Goal: Book appointment/travel/reservation

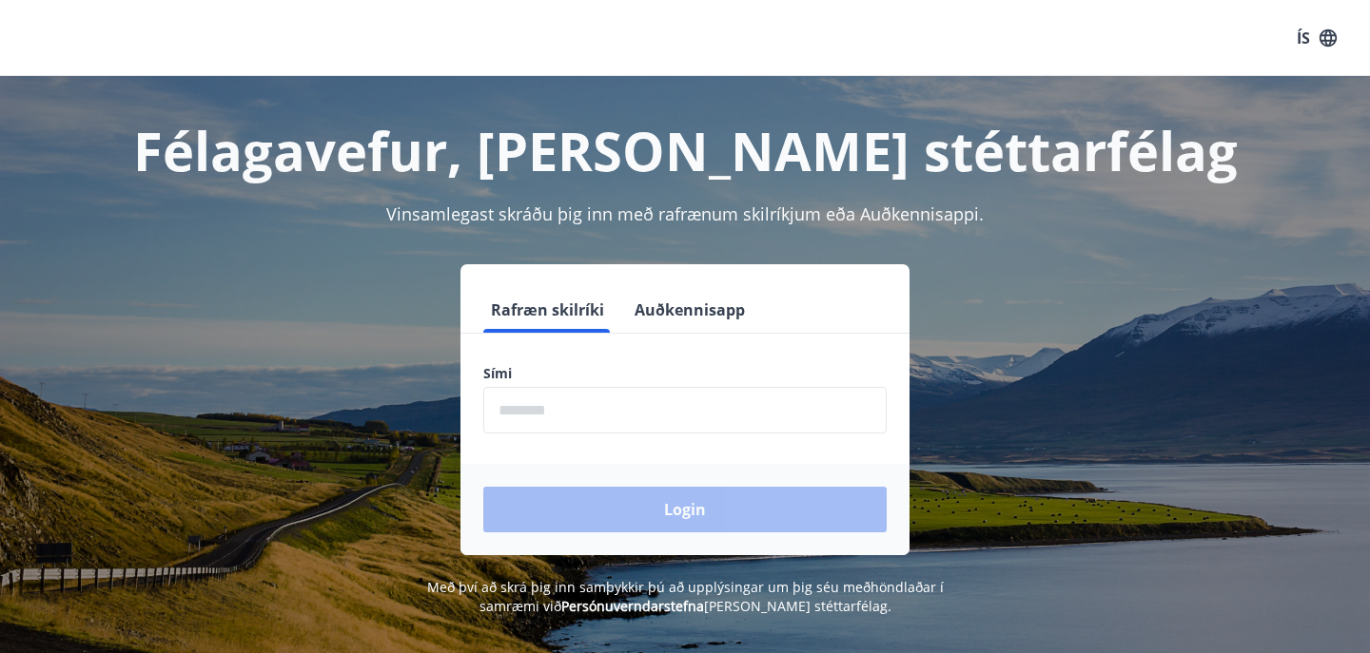
click at [547, 374] on label "Sími" at bounding box center [684, 373] width 403 height 19
click at [540, 415] on input "phone" at bounding box center [684, 410] width 403 height 47
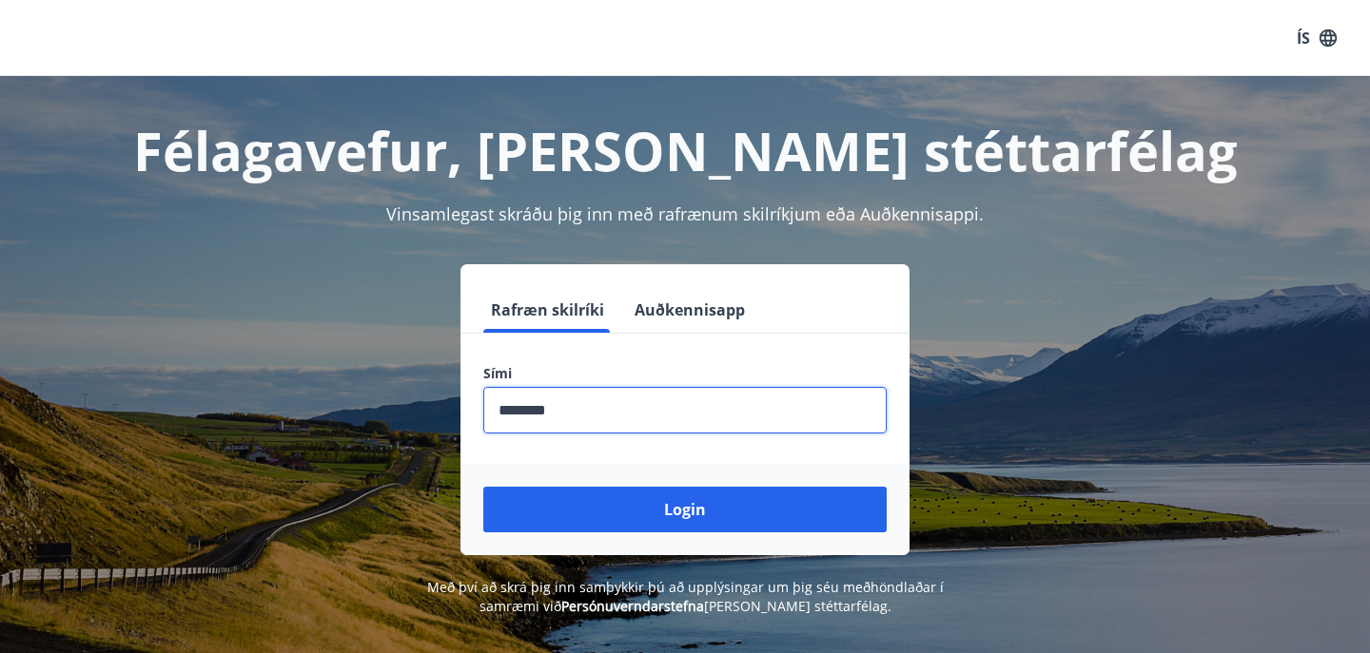
type input "********"
click at [483, 487] on button "Login" at bounding box center [684, 510] width 403 height 46
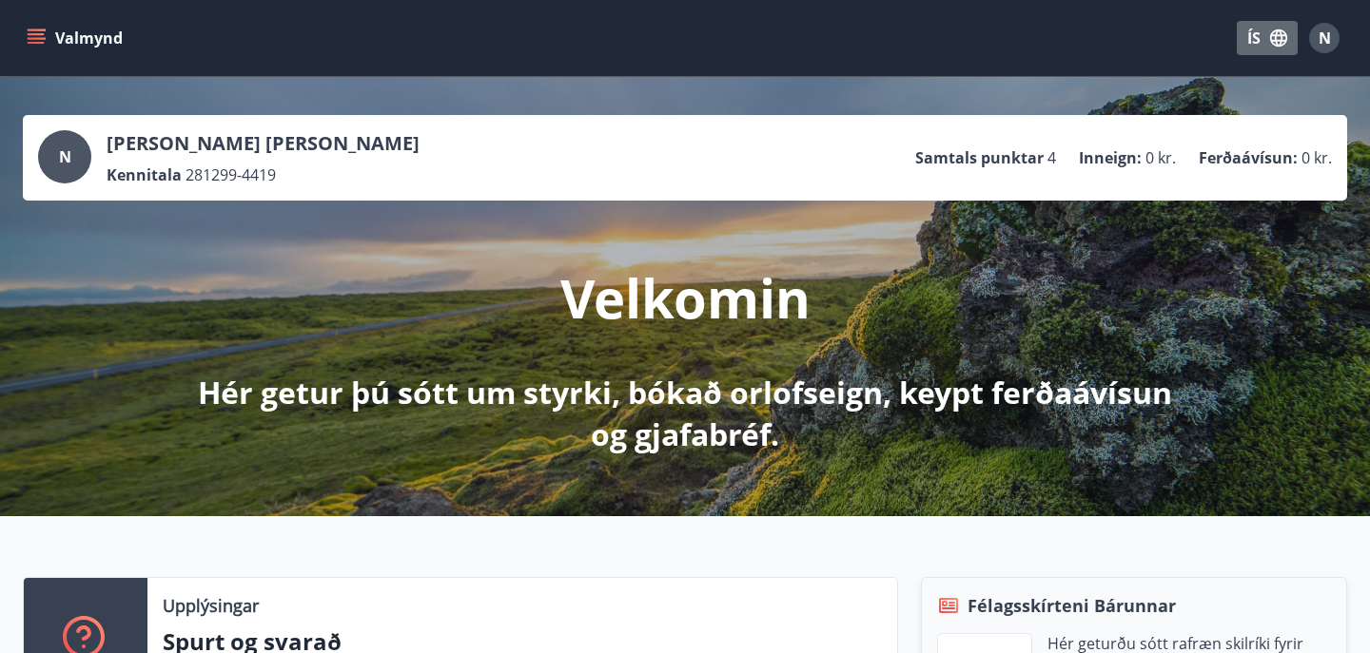
click at [1267, 49] on button "ÍS" at bounding box center [1267, 38] width 61 height 34
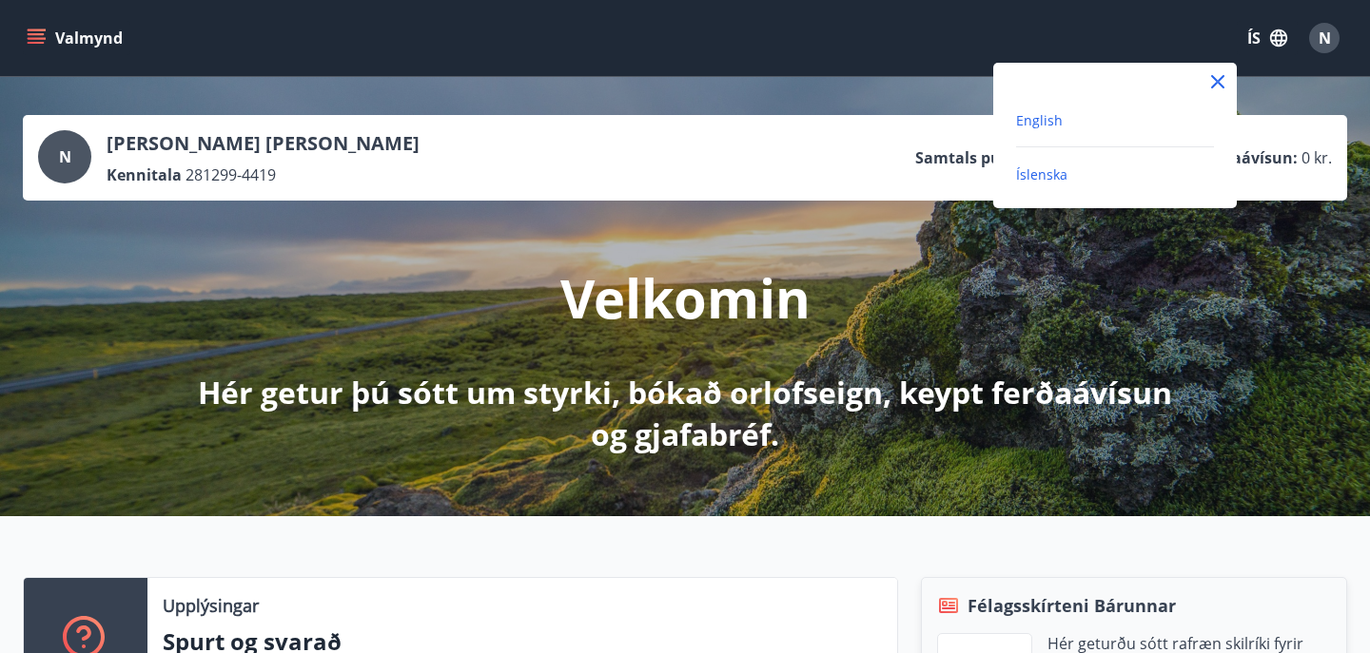
click at [1042, 120] on span "English" at bounding box center [1039, 120] width 47 height 18
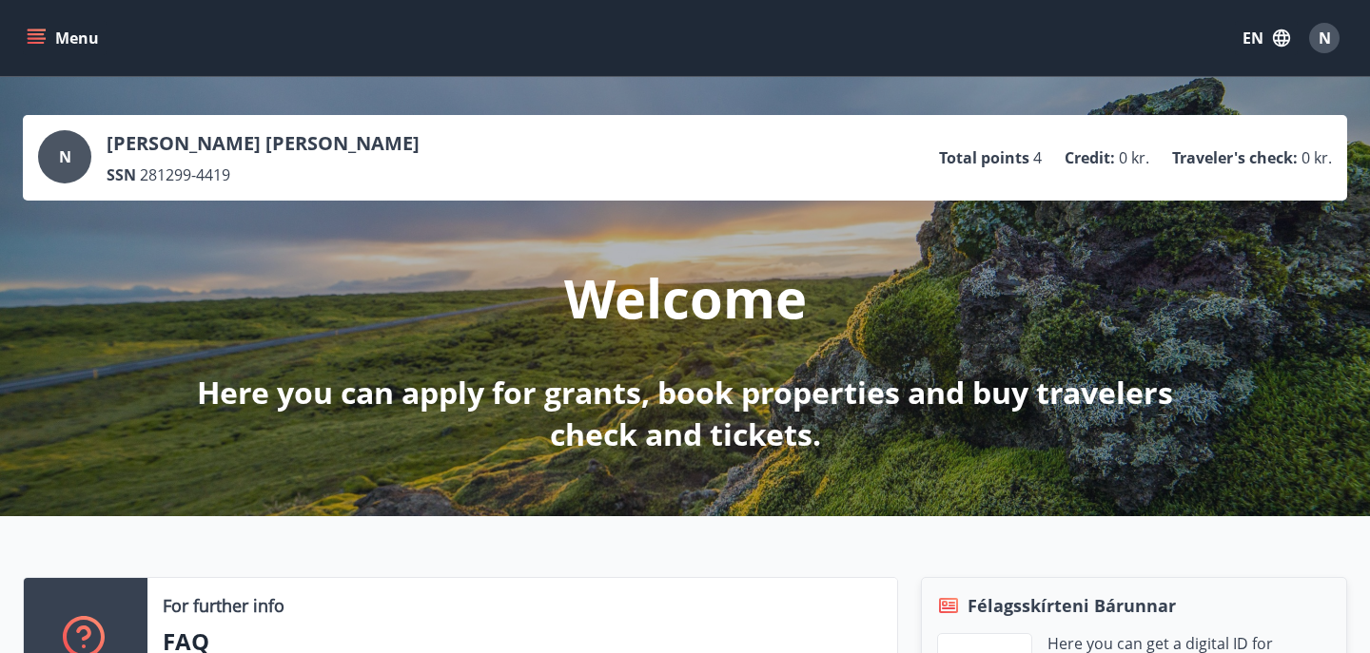
click at [34, 43] on icon "menu" at bounding box center [36, 43] width 17 height 2
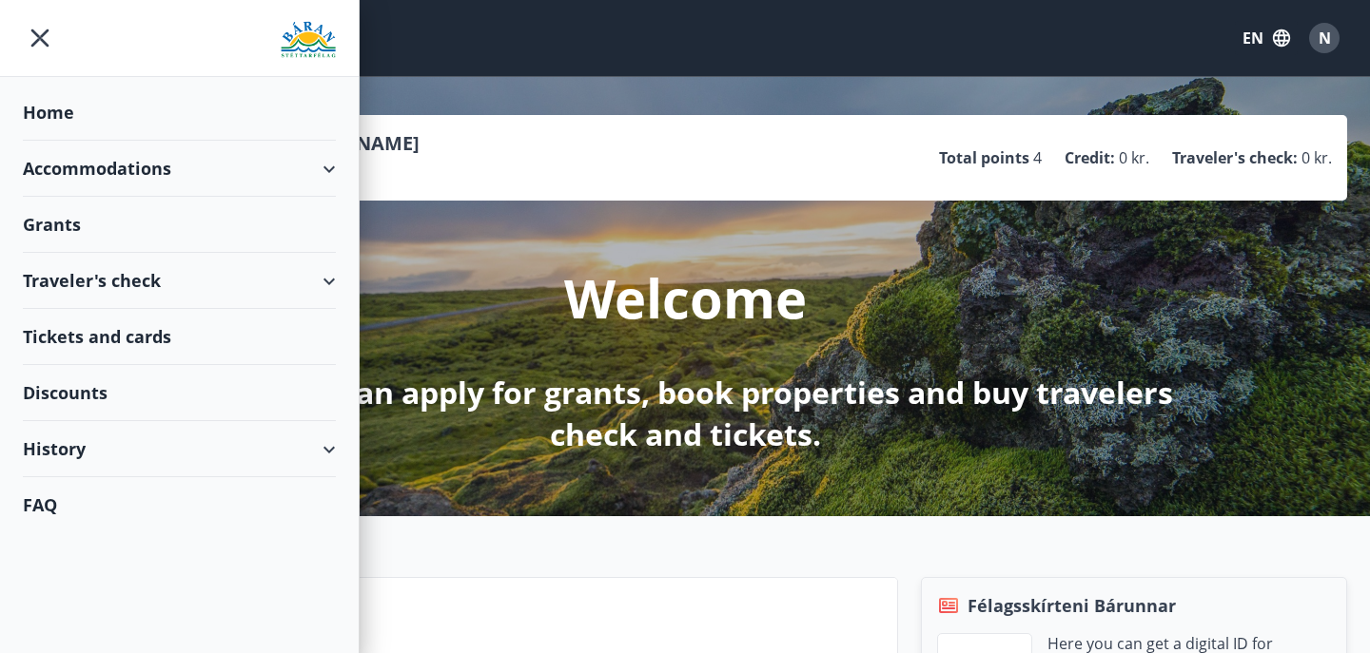
click at [72, 185] on div "Accommodations" at bounding box center [179, 169] width 313 height 56
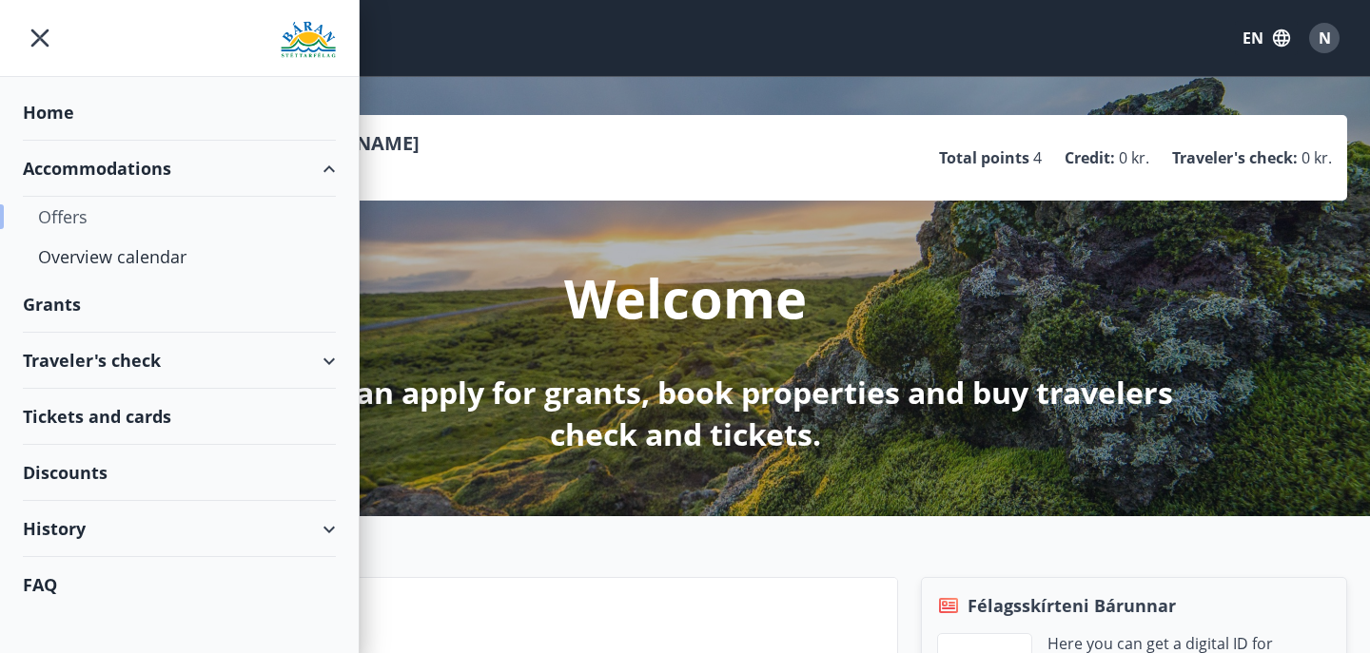
click at [65, 211] on div "Offers" at bounding box center [179, 217] width 282 height 40
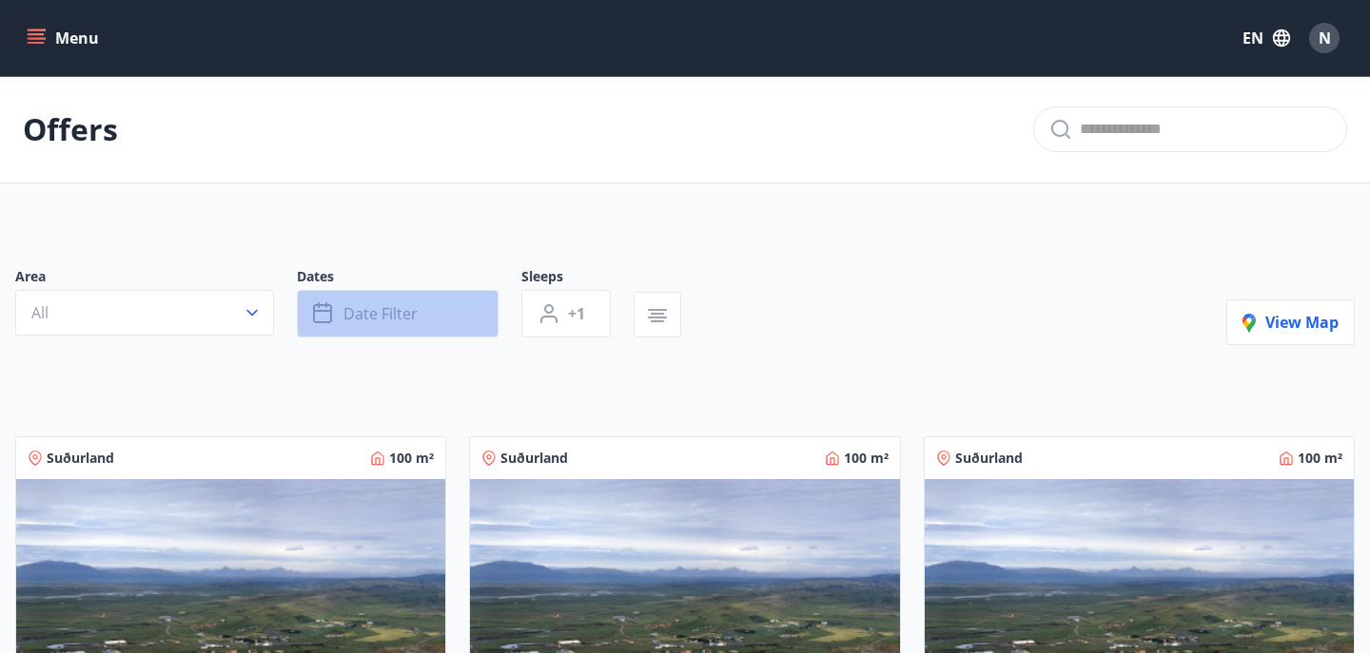
click at [355, 308] on span "Date filter" at bounding box center [380, 313] width 74 height 21
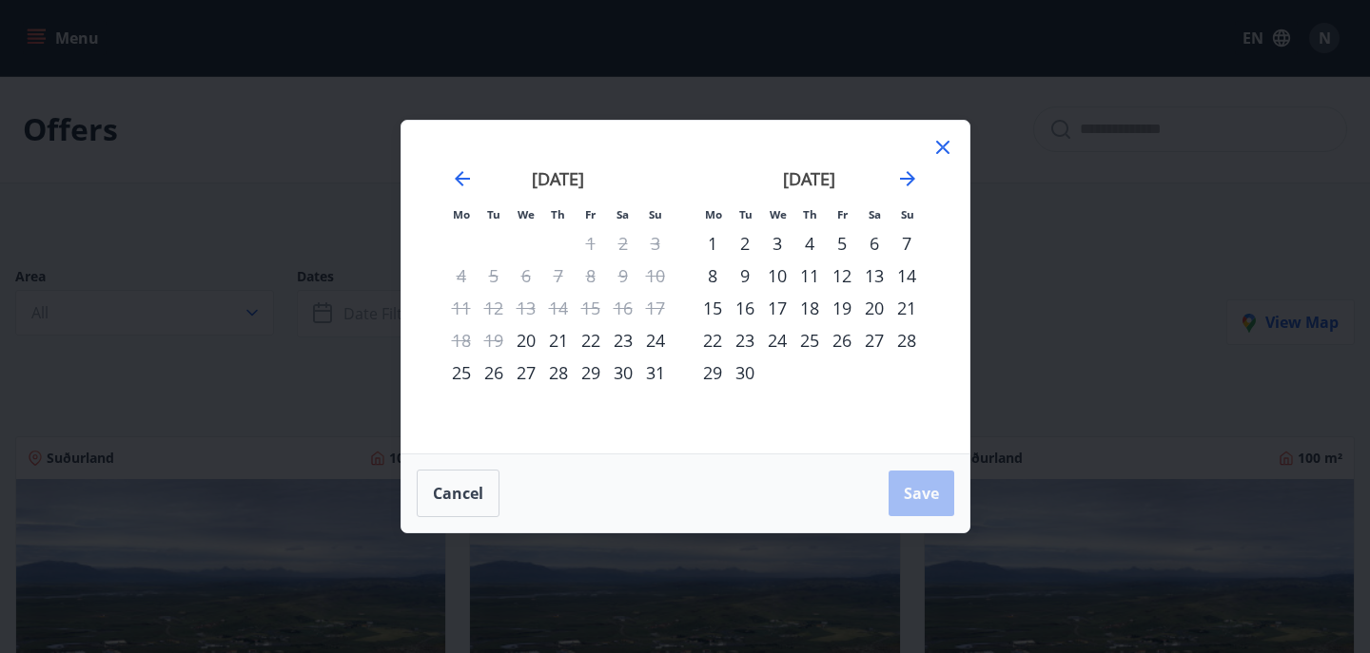
click at [807, 340] on div "25" at bounding box center [809, 340] width 32 height 32
click at [745, 382] on div "30" at bounding box center [745, 373] width 32 height 32
click at [910, 491] on span "Save" at bounding box center [921, 493] width 35 height 21
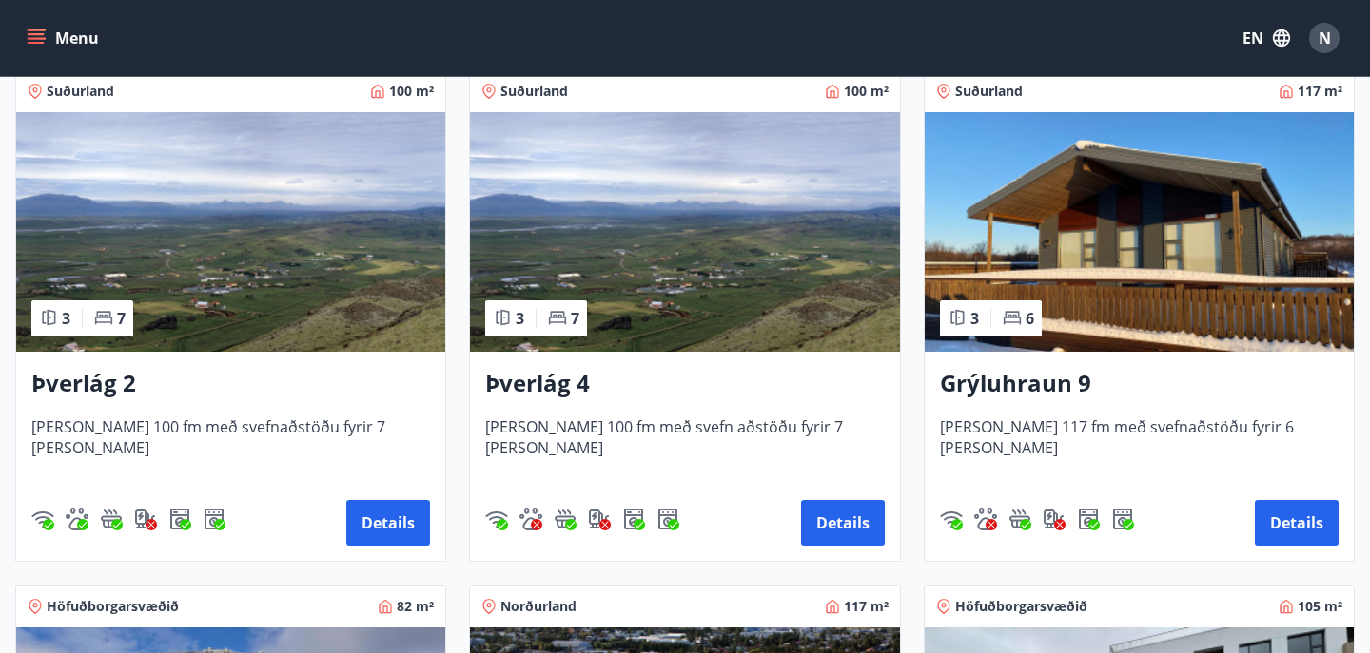
scroll to position [370, 0]
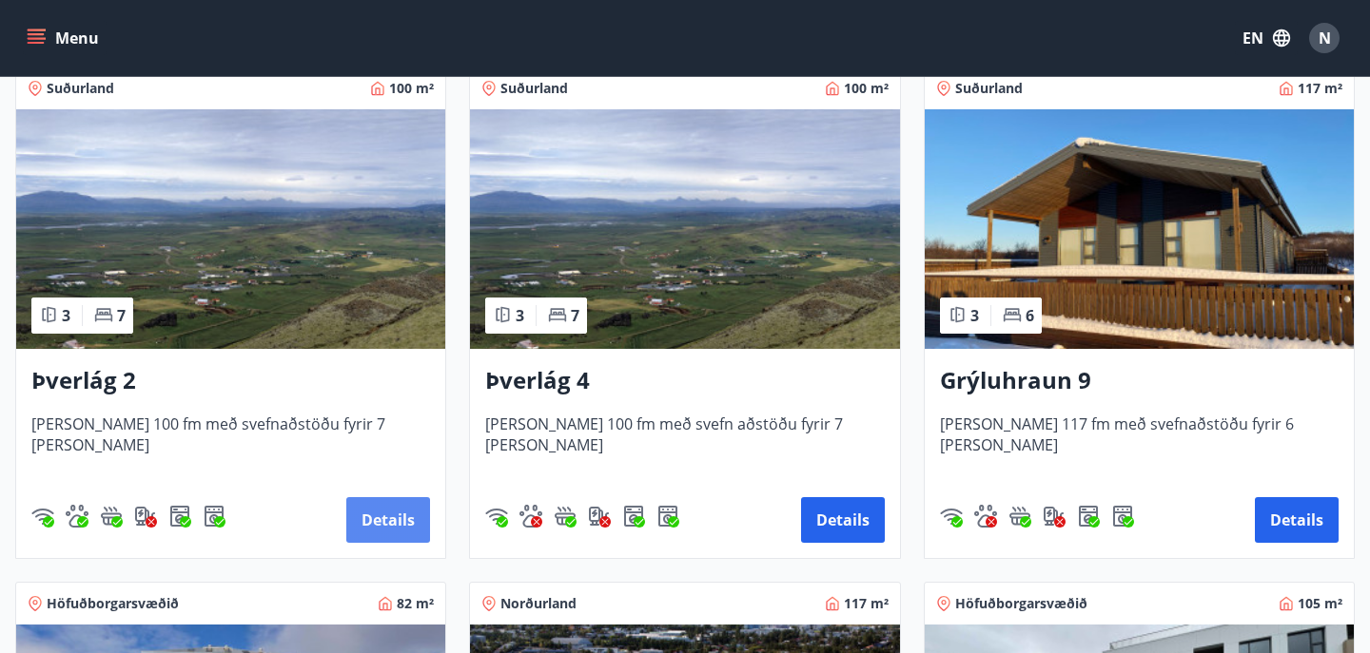
click at [369, 516] on button "Details" at bounding box center [388, 520] width 84 height 46
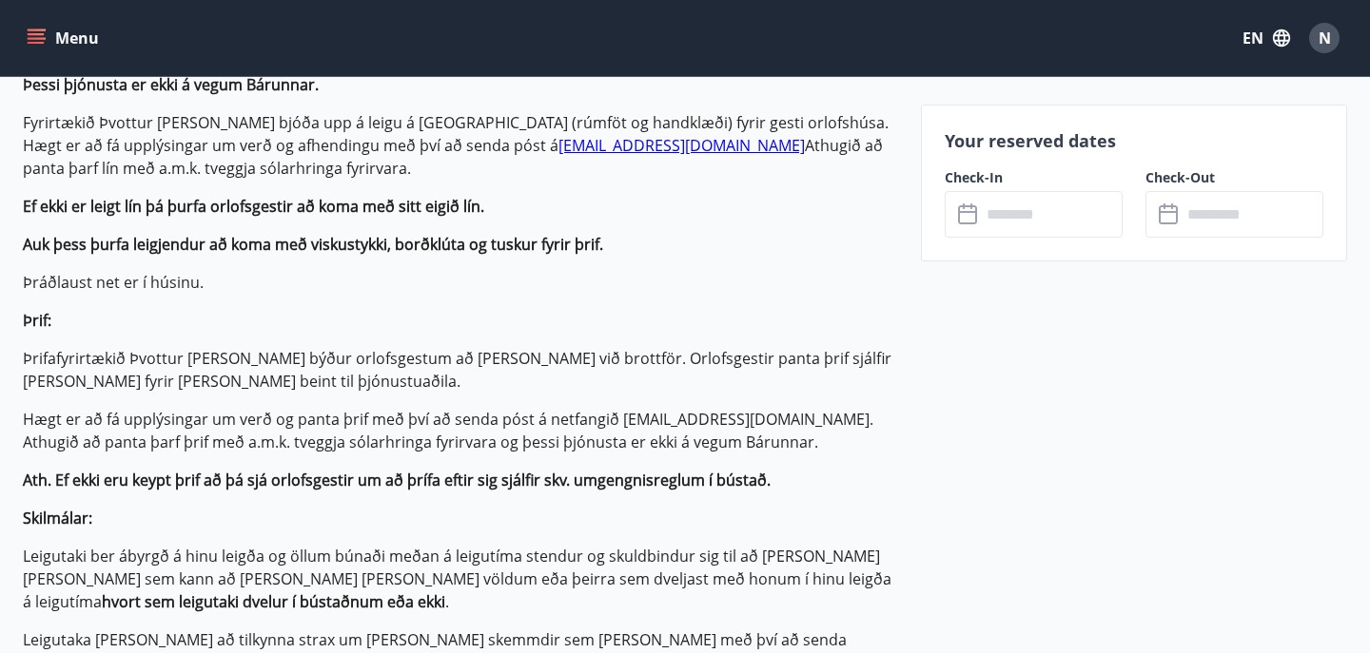
scroll to position [1028, 0]
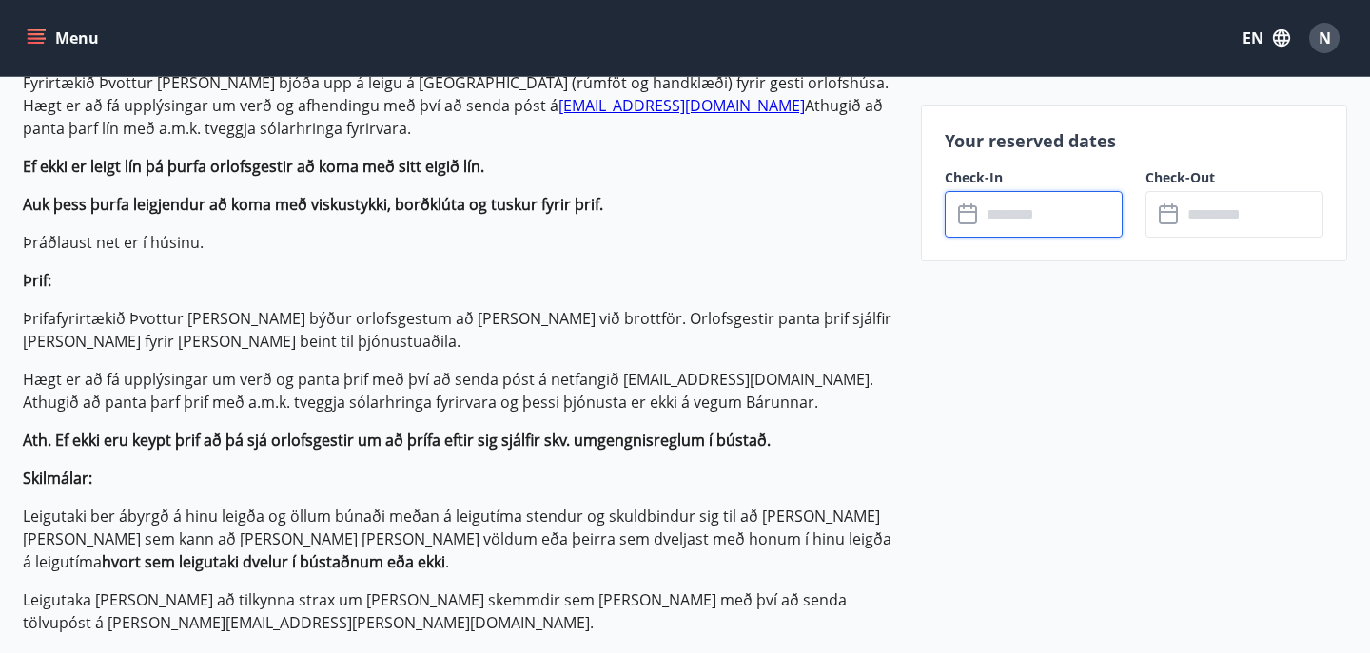
click at [1007, 217] on input "text" at bounding box center [1052, 214] width 142 height 47
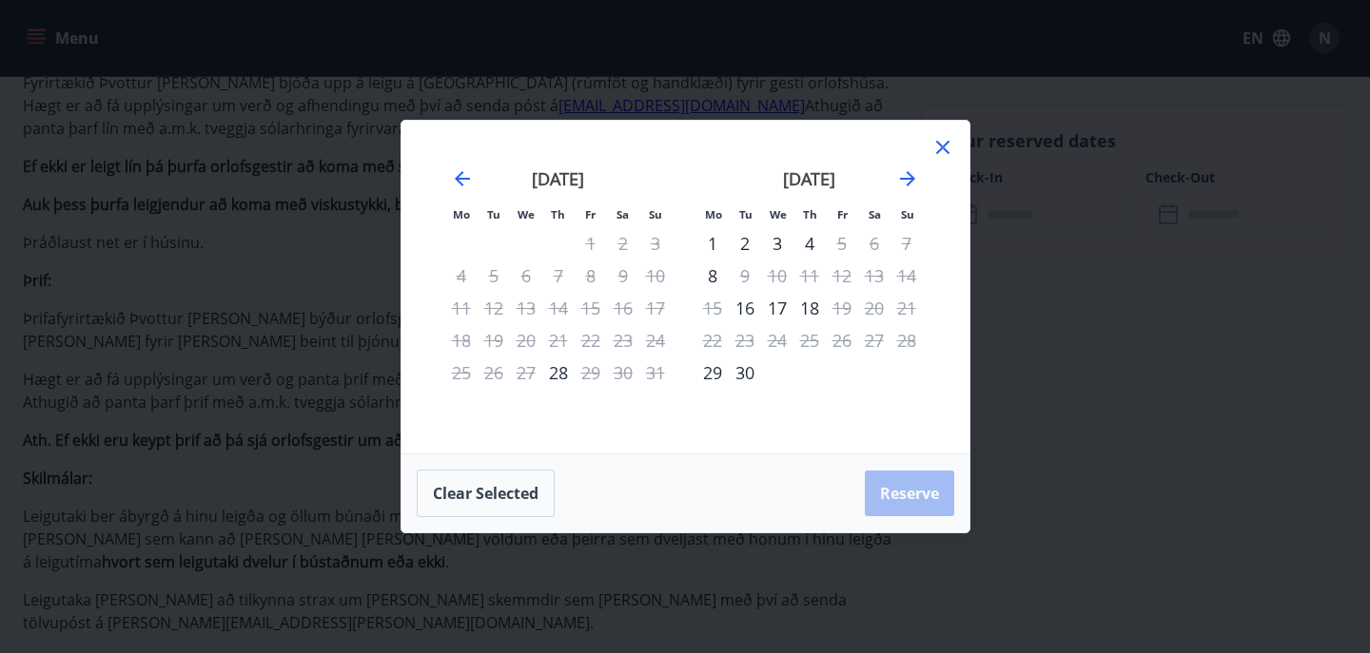
click at [940, 154] on icon at bounding box center [942, 147] width 23 height 23
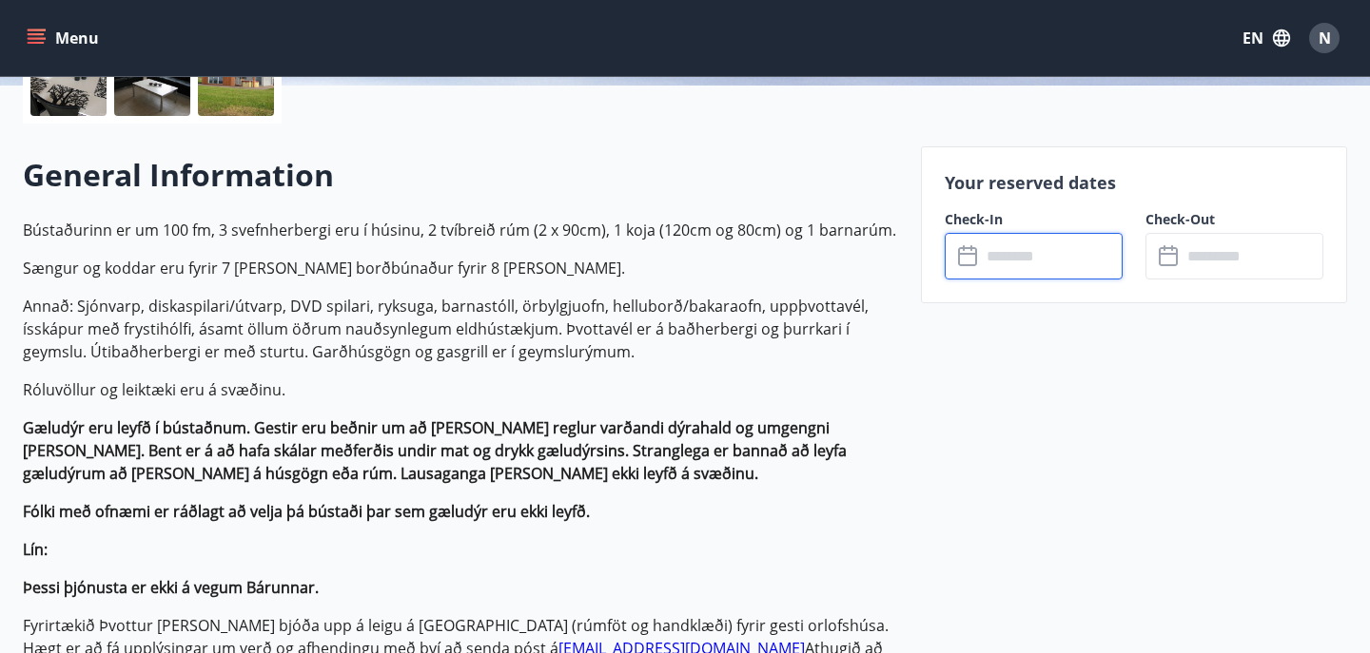
scroll to position [0, 0]
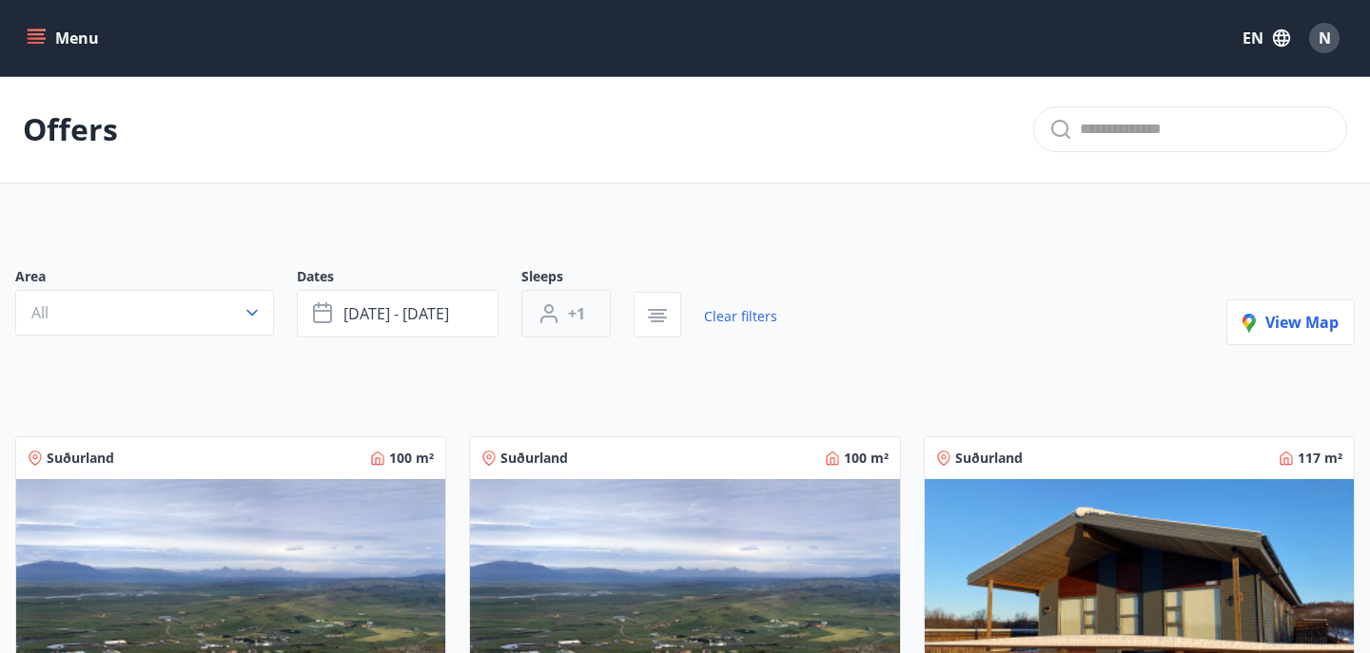
click at [570, 317] on span "+1" at bounding box center [576, 313] width 17 height 21
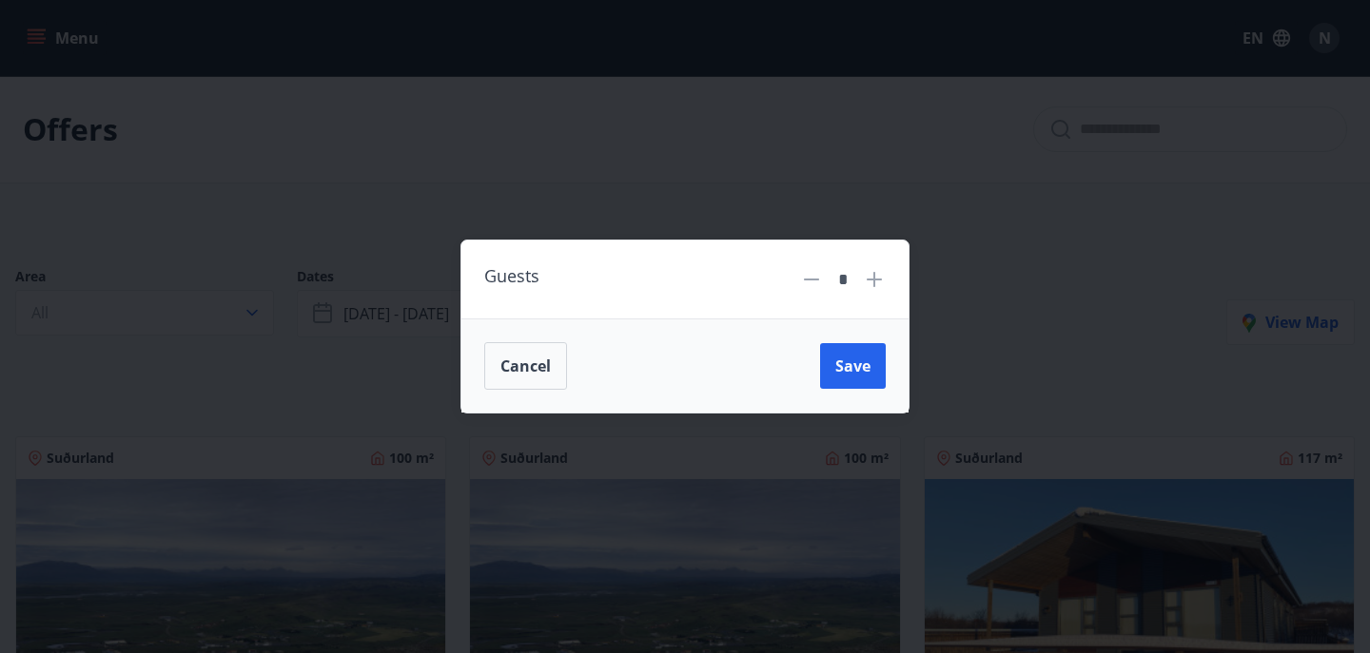
click at [872, 281] on icon at bounding box center [874, 279] width 23 height 23
type input "*"
click at [850, 366] on span "Save" at bounding box center [852, 366] width 35 height 21
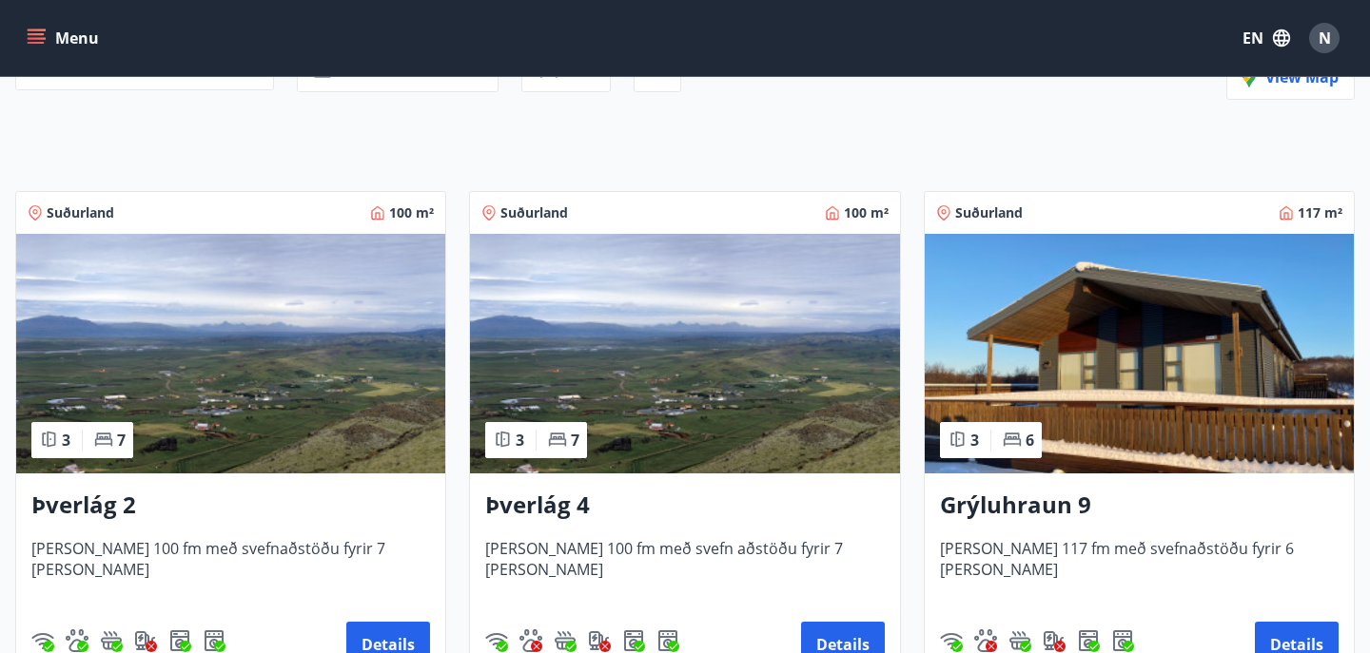
scroll to position [406, 0]
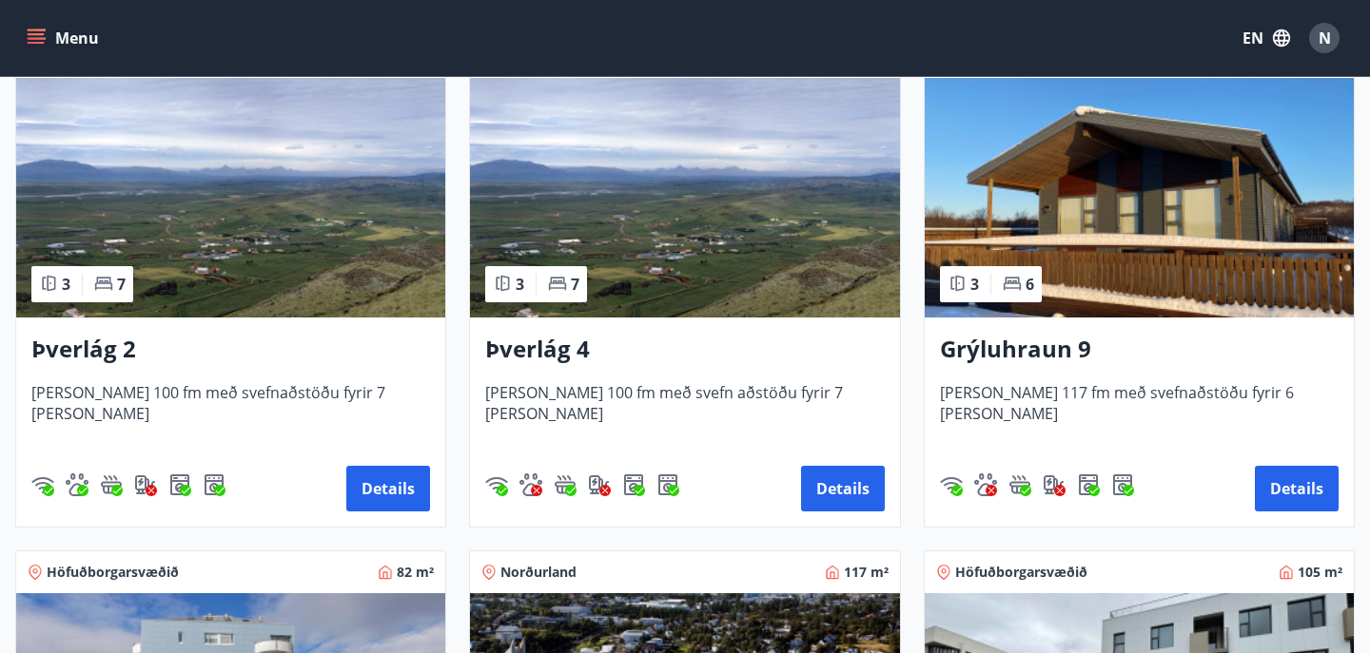
click at [751, 401] on span "[PERSON_NAME] 100 fm með svefn aðstöðu fyrir 7 [PERSON_NAME]" at bounding box center [684, 413] width 399 height 63
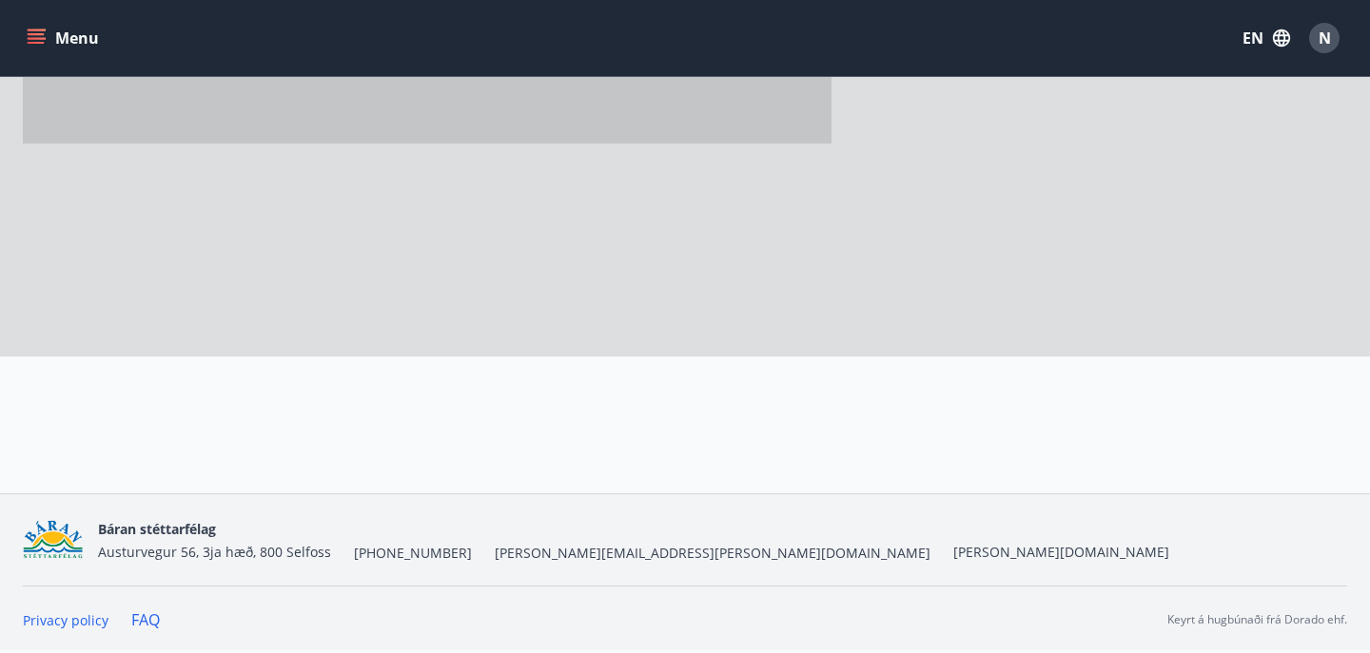
click at [751, 401] on div at bounding box center [449, 425] width 898 height 137
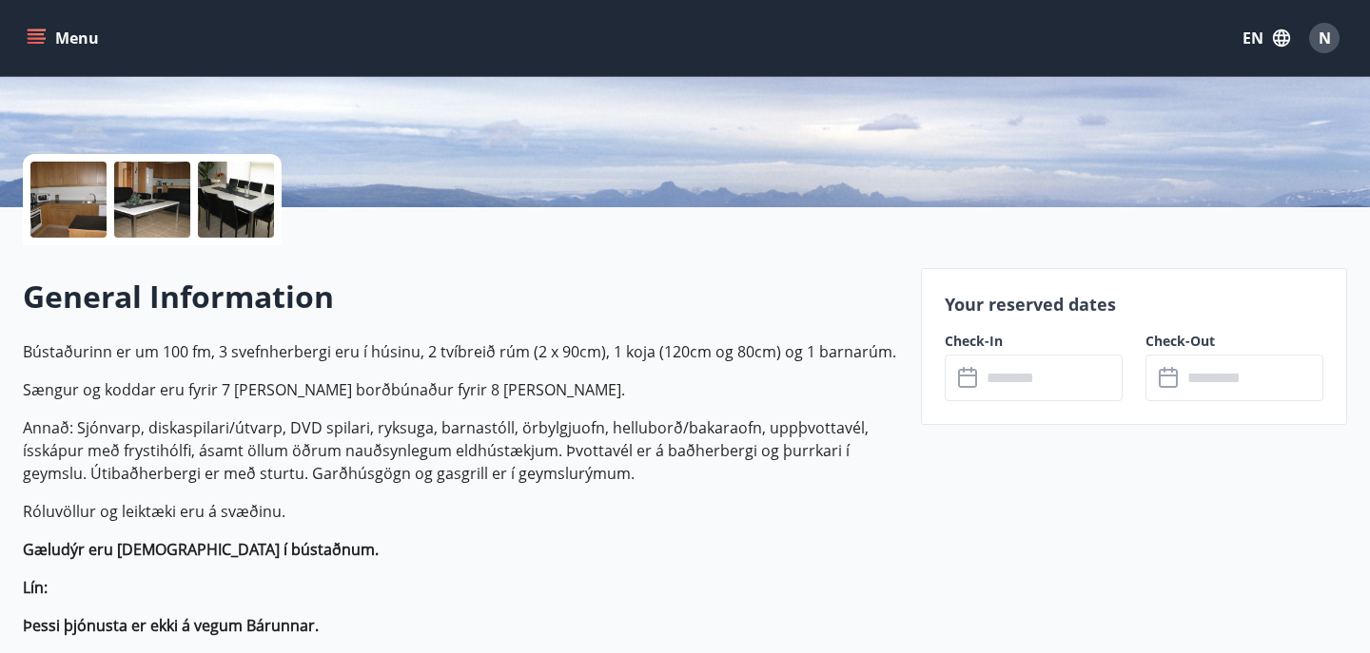
scroll to position [394, 0]
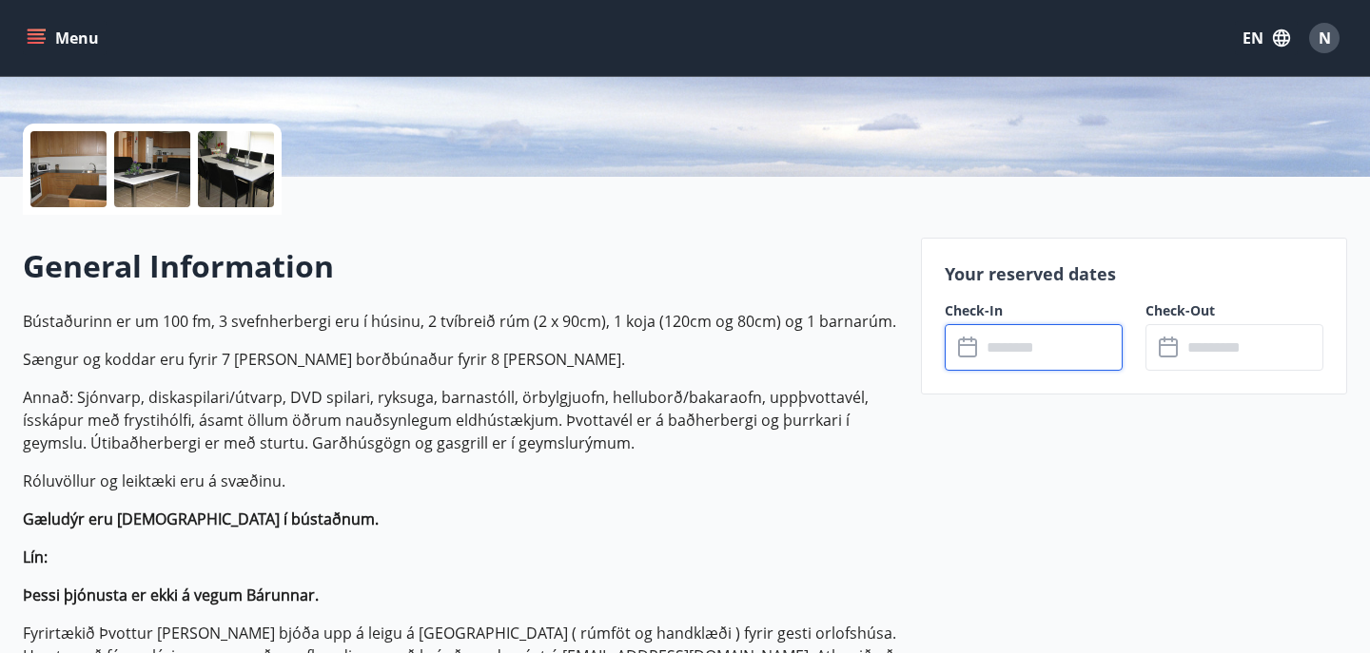
click at [995, 341] on input "text" at bounding box center [1052, 347] width 142 height 47
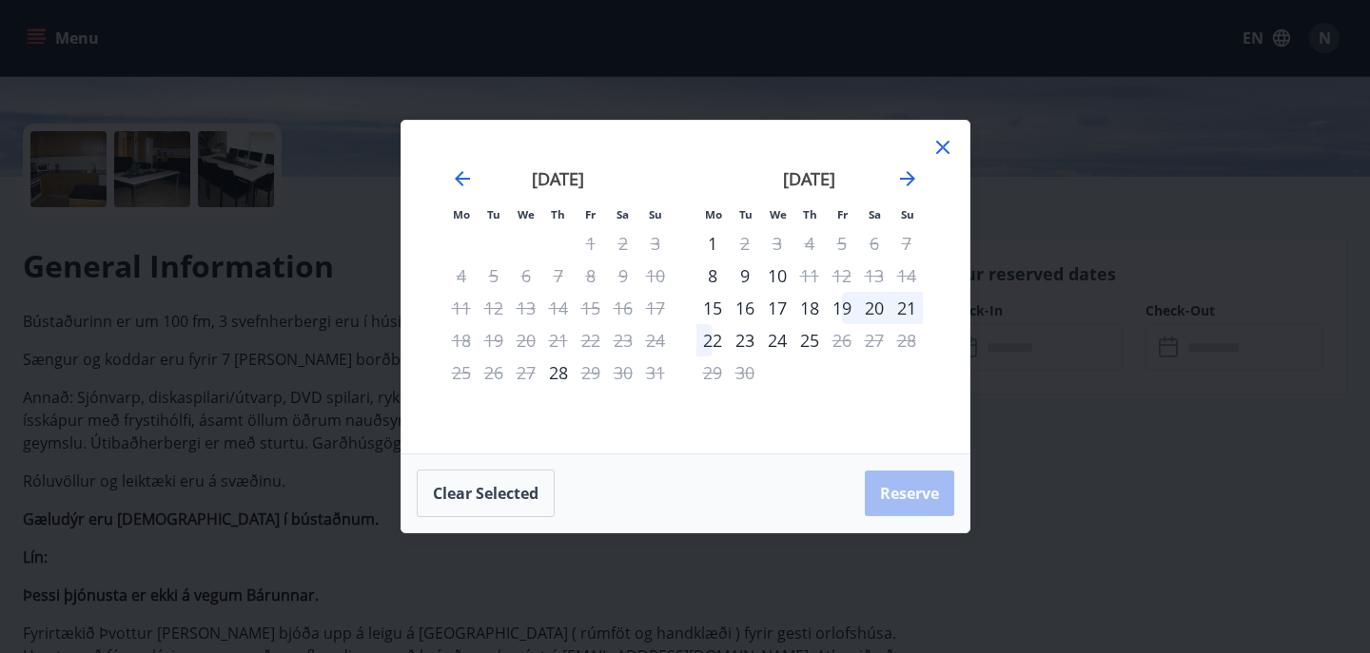
click at [878, 304] on div "20" at bounding box center [874, 308] width 32 height 32
click at [872, 320] on div "20" at bounding box center [874, 308] width 32 height 32
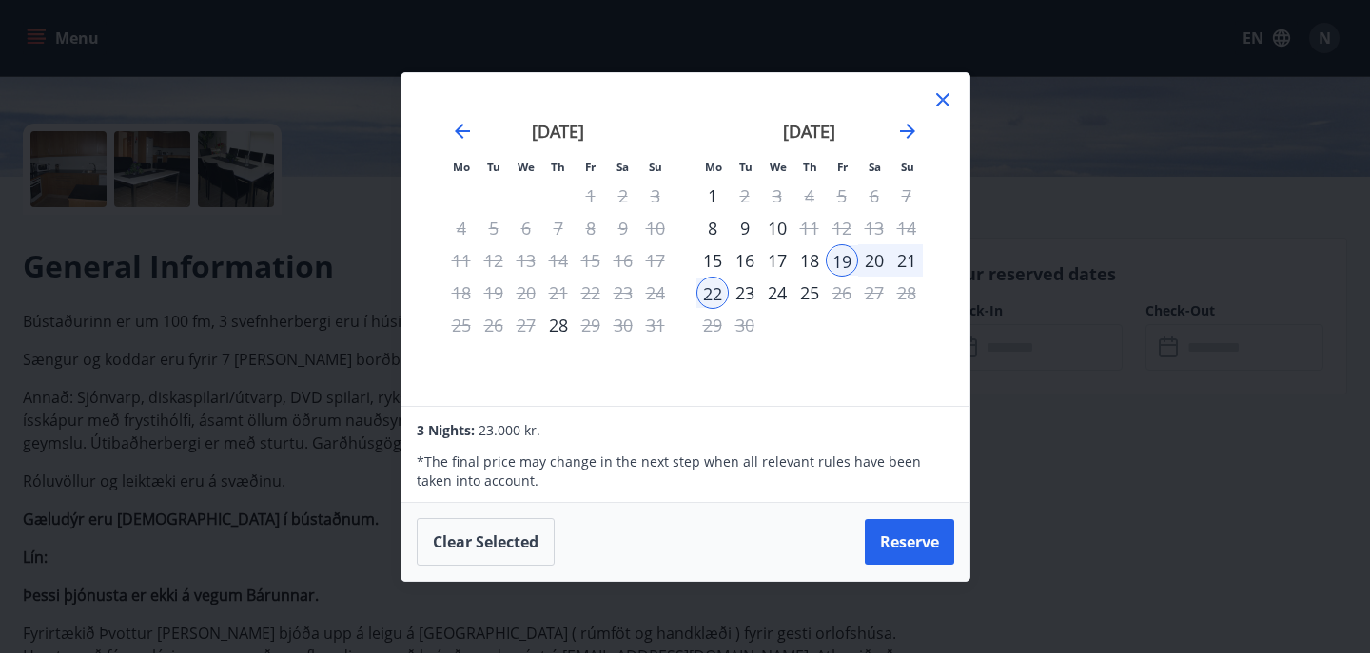
click at [813, 294] on div "25" at bounding box center [809, 293] width 32 height 32
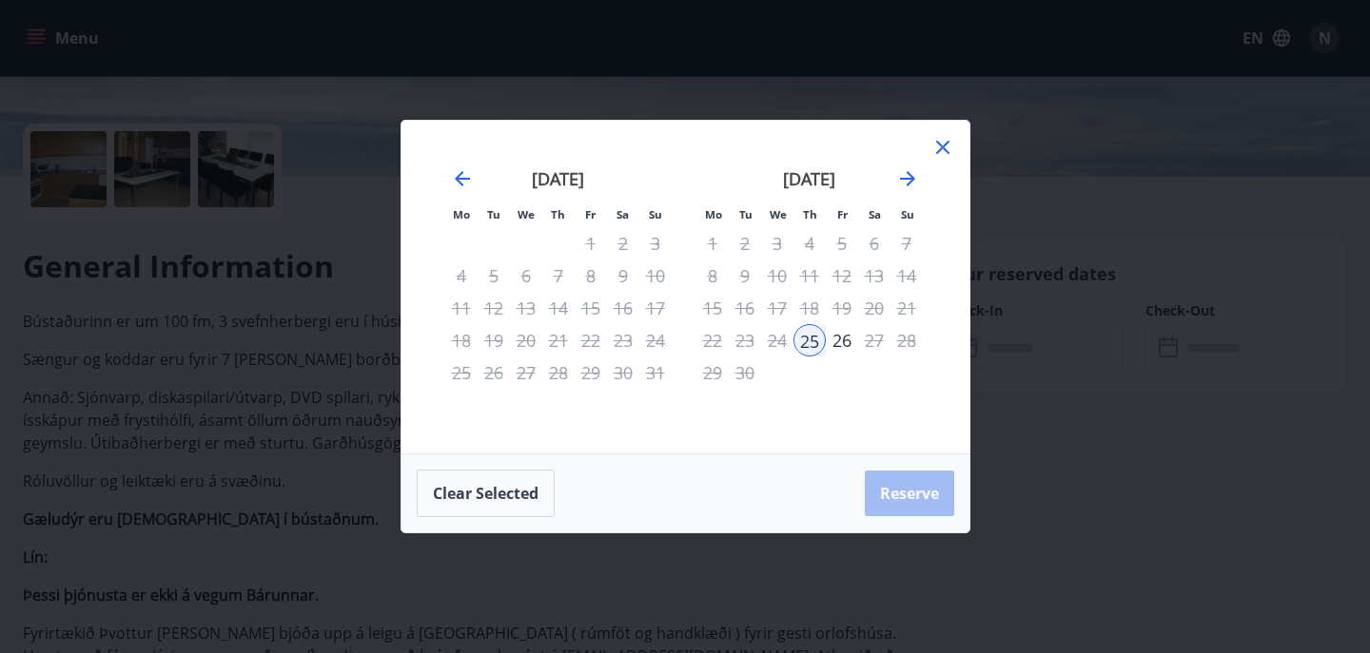
click at [862, 312] on div "20" at bounding box center [874, 308] width 32 height 32
click at [489, 496] on button "Clear selected" at bounding box center [486, 494] width 138 height 48
click at [867, 310] on div "20" at bounding box center [874, 308] width 32 height 32
click at [806, 341] on div "25" at bounding box center [809, 340] width 32 height 32
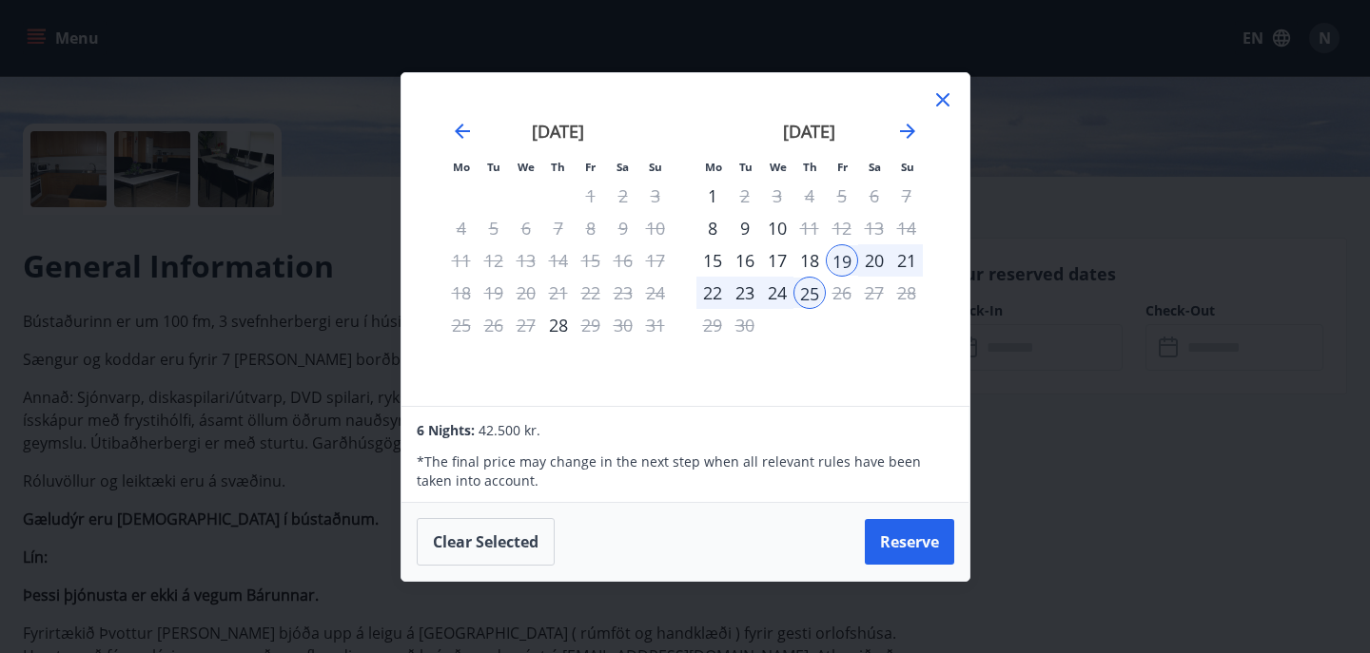
click at [940, 106] on icon at bounding box center [942, 99] width 23 height 23
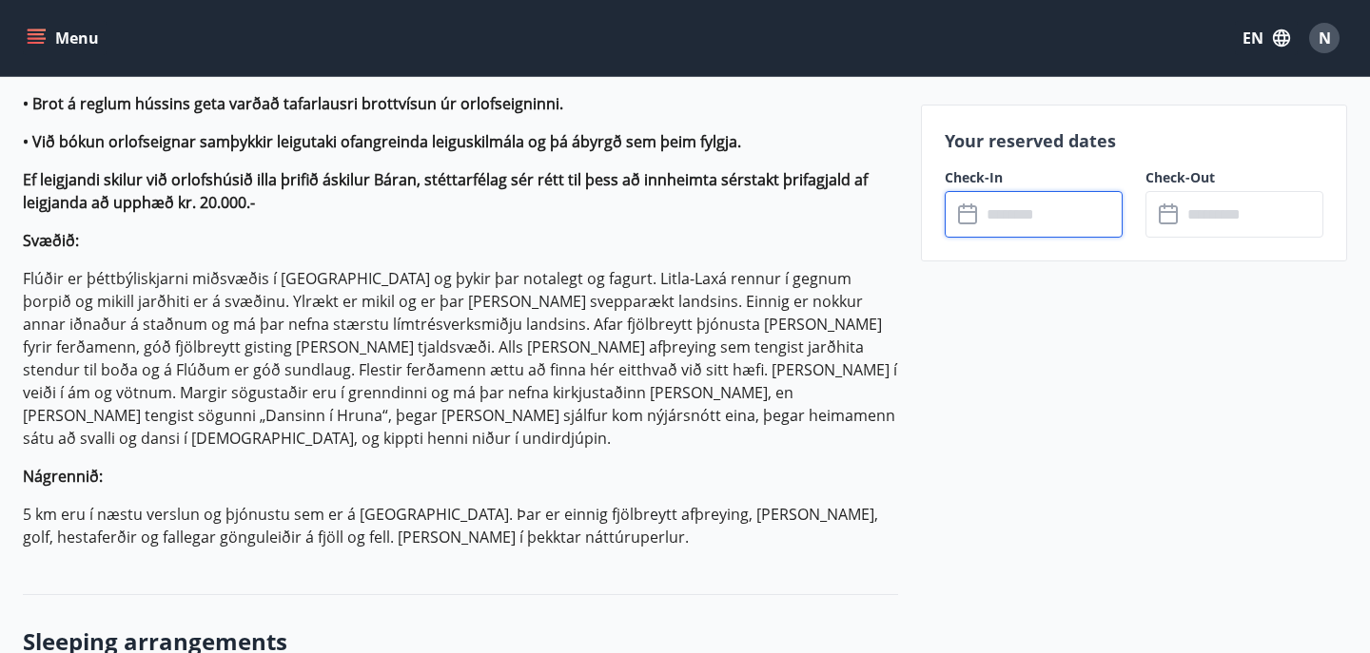
scroll to position [1735, 0]
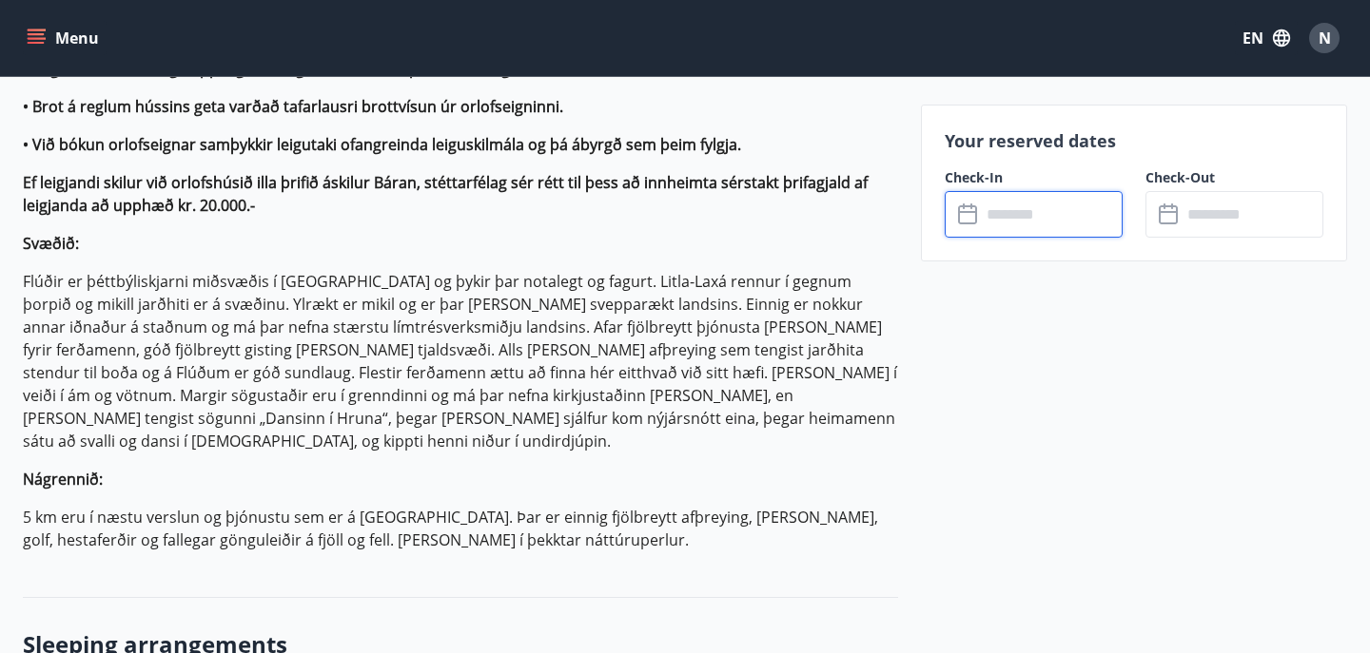
click at [1041, 205] on input "text" at bounding box center [1052, 214] width 142 height 47
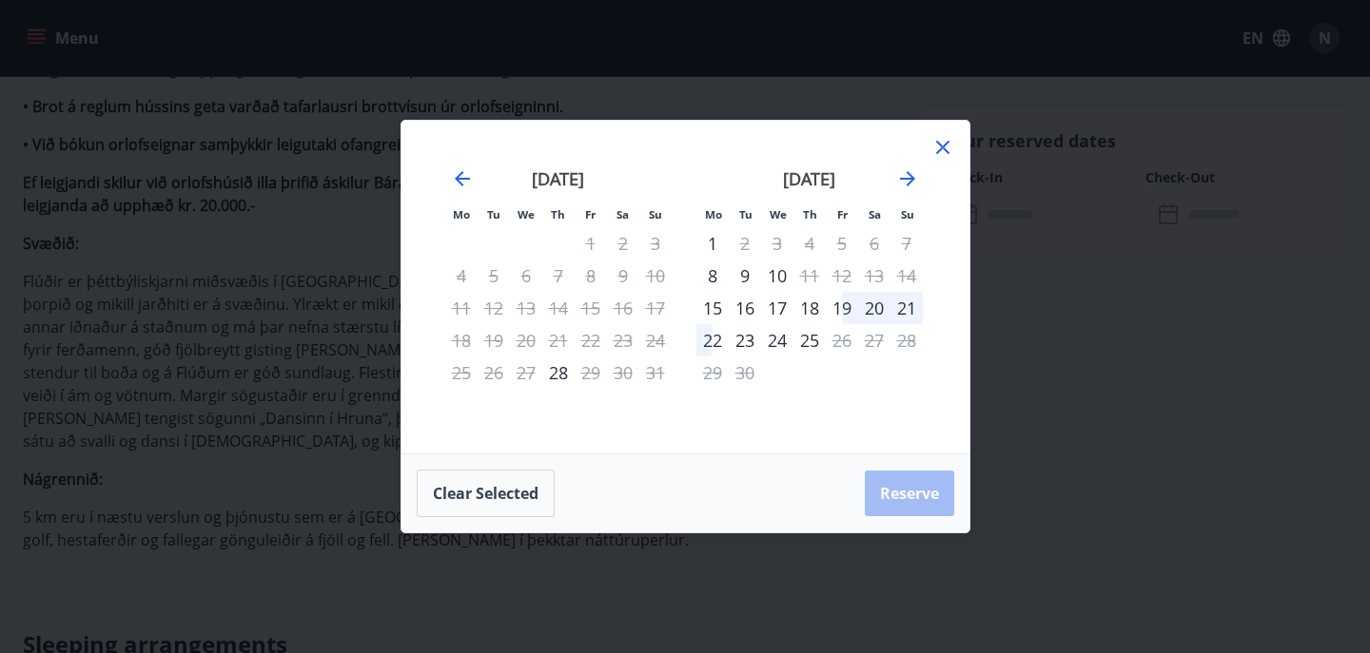
click at [948, 150] on icon at bounding box center [942, 147] width 23 height 23
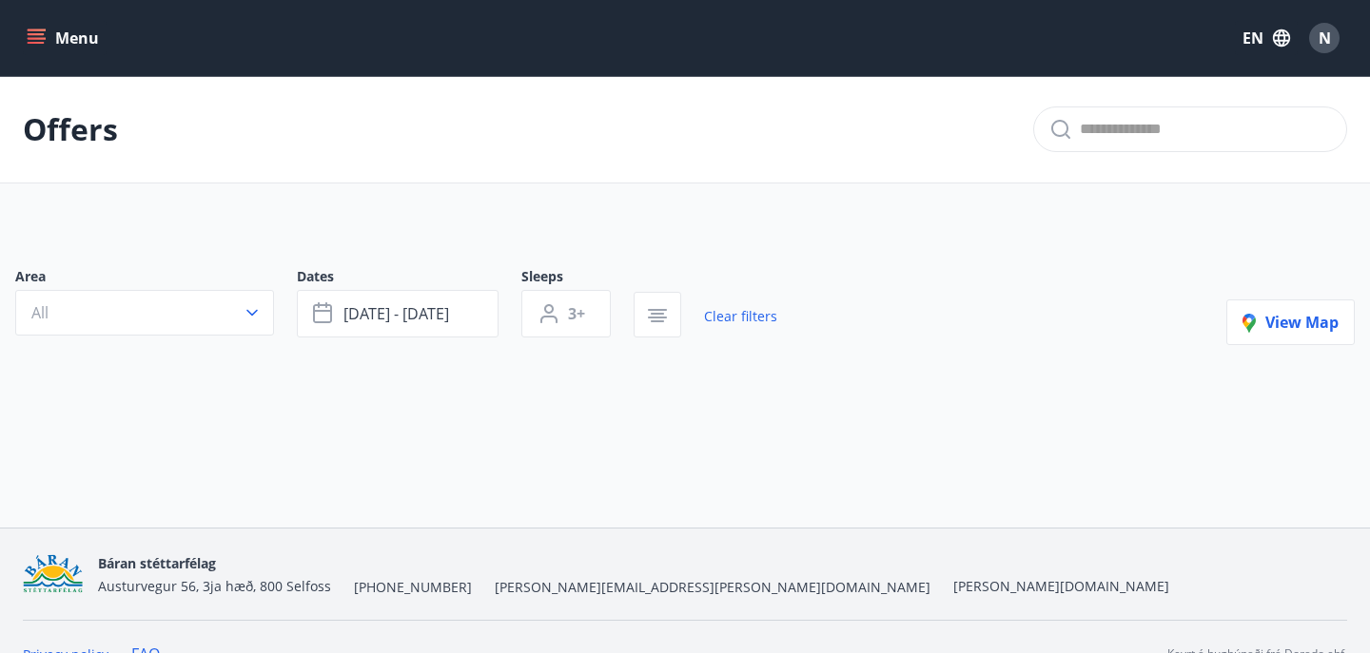
type input "*"
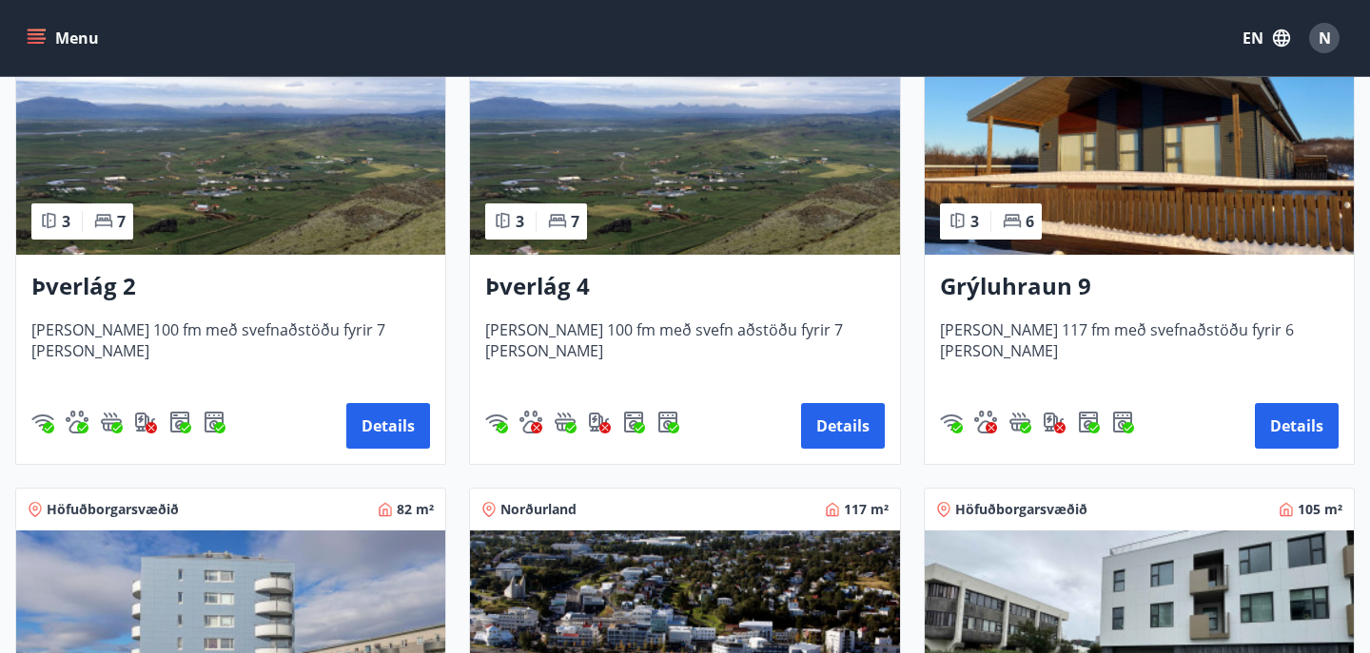
scroll to position [468, 0]
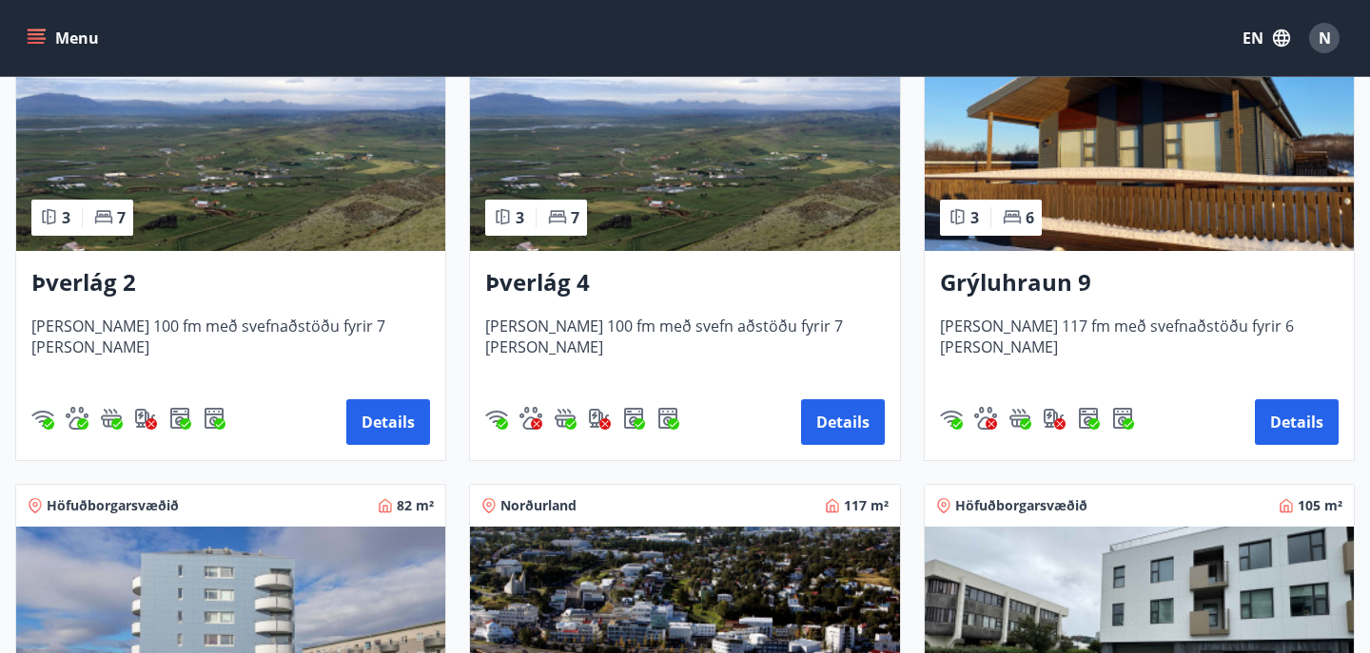
click at [1197, 247] on img at bounding box center [1139, 131] width 429 height 240
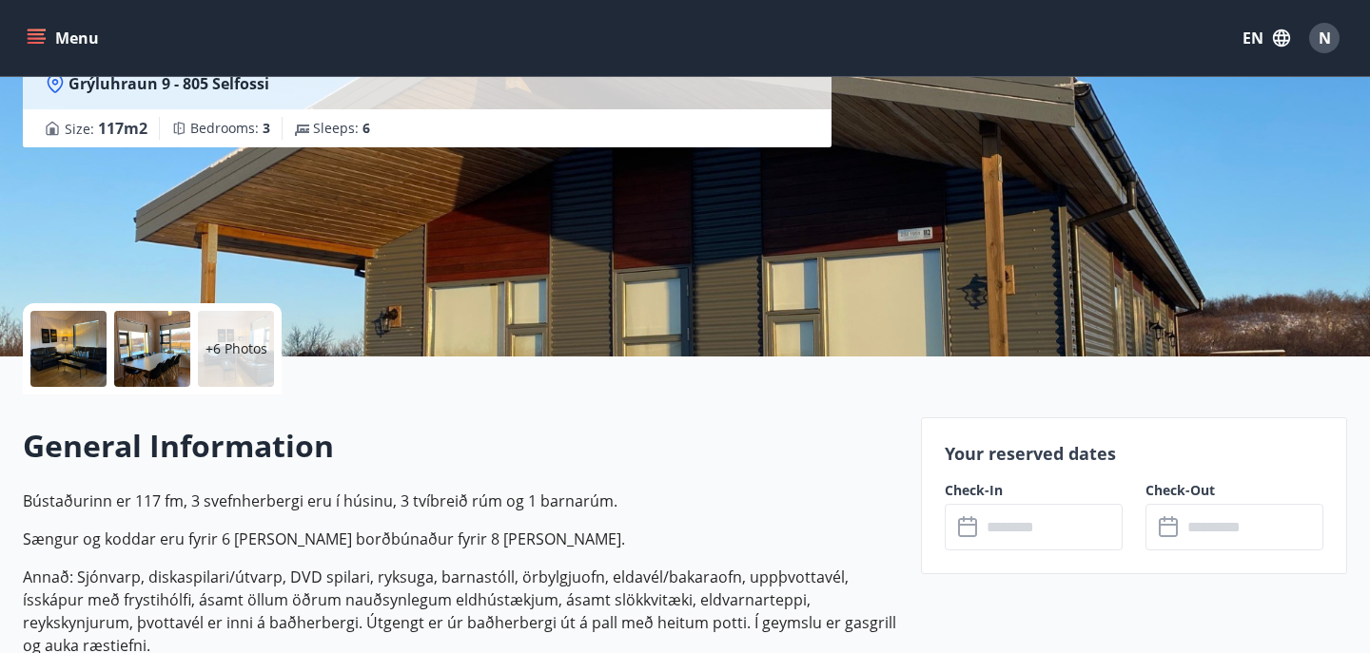
scroll to position [245, 0]
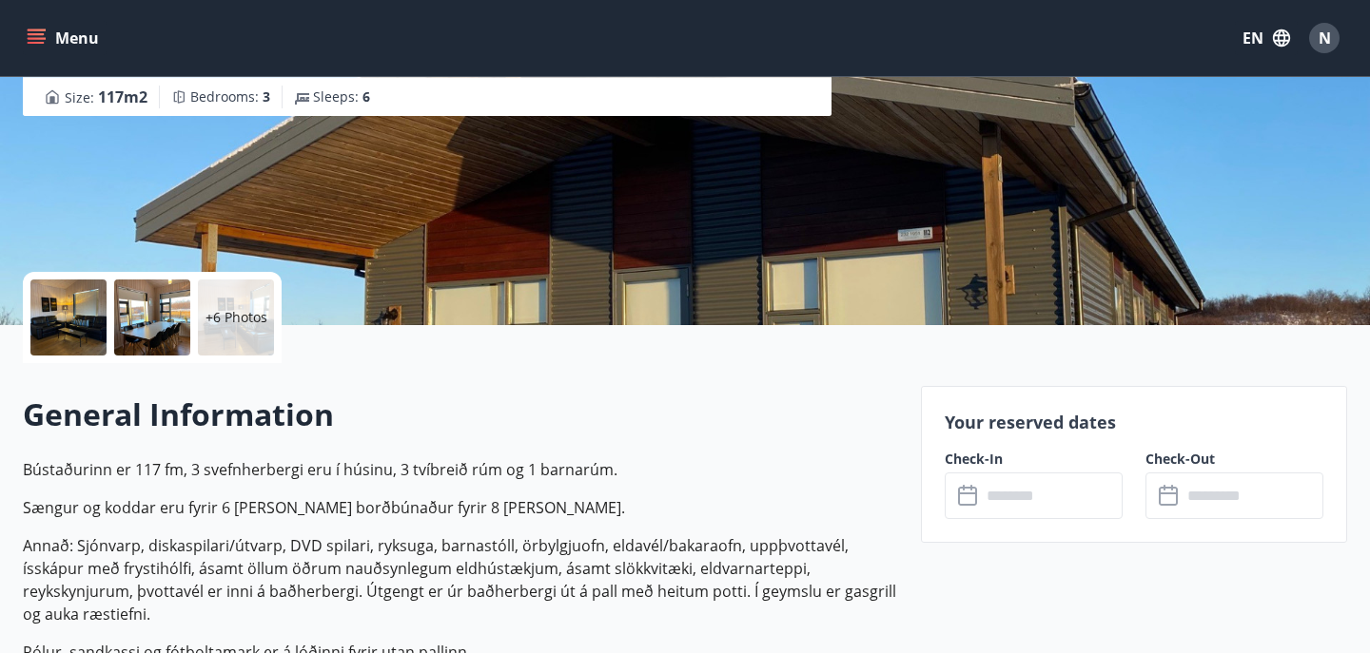
click at [230, 302] on div "+6 Photos" at bounding box center [236, 318] width 76 height 76
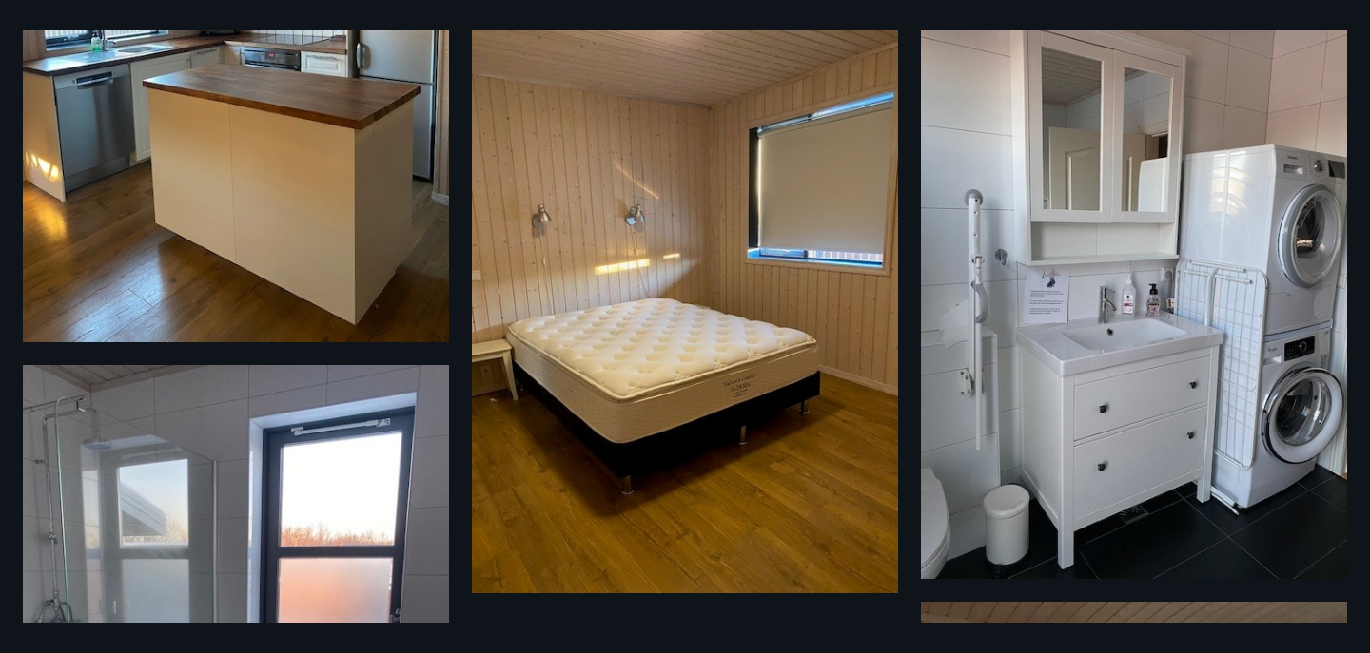
scroll to position [0, 0]
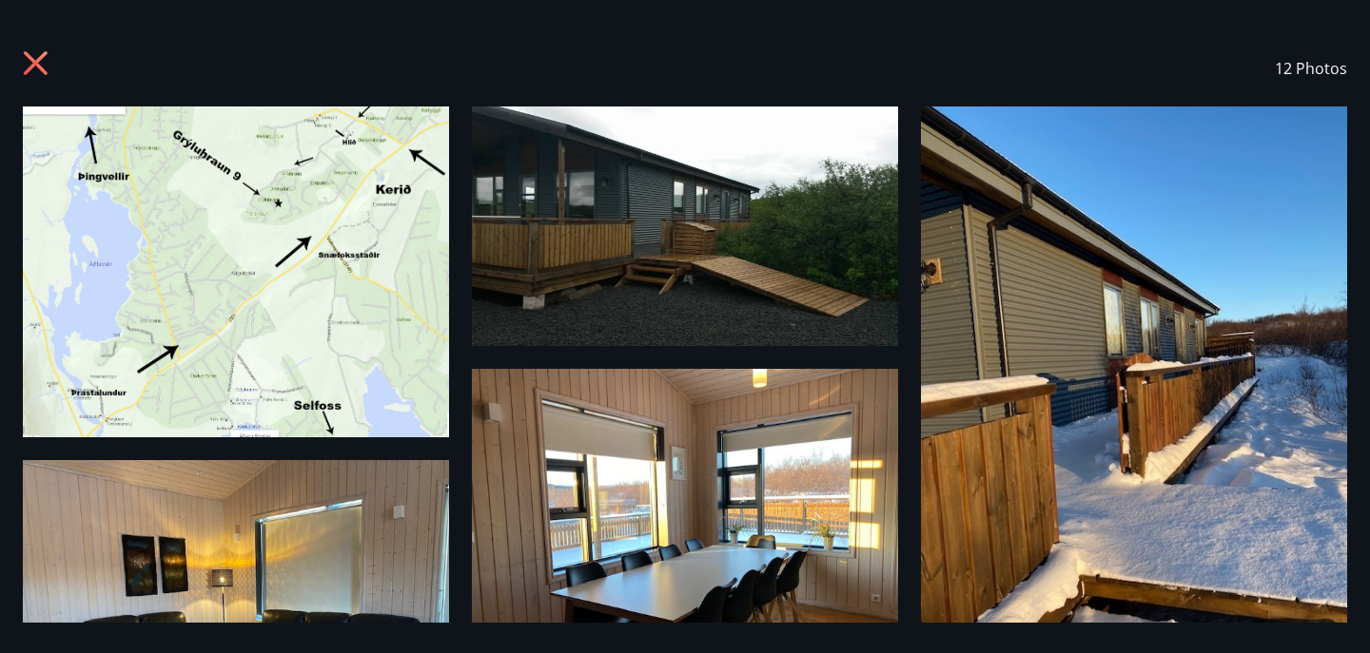
click at [38, 57] on icon at bounding box center [38, 65] width 30 height 30
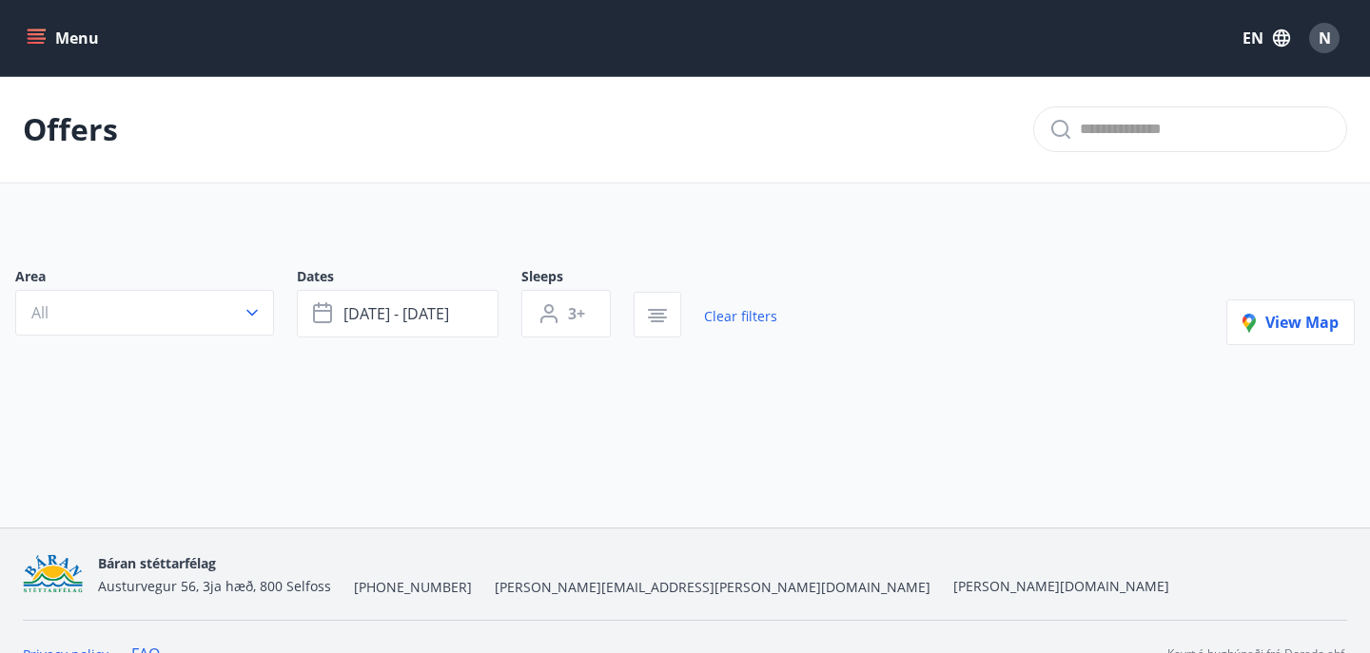
type input "*"
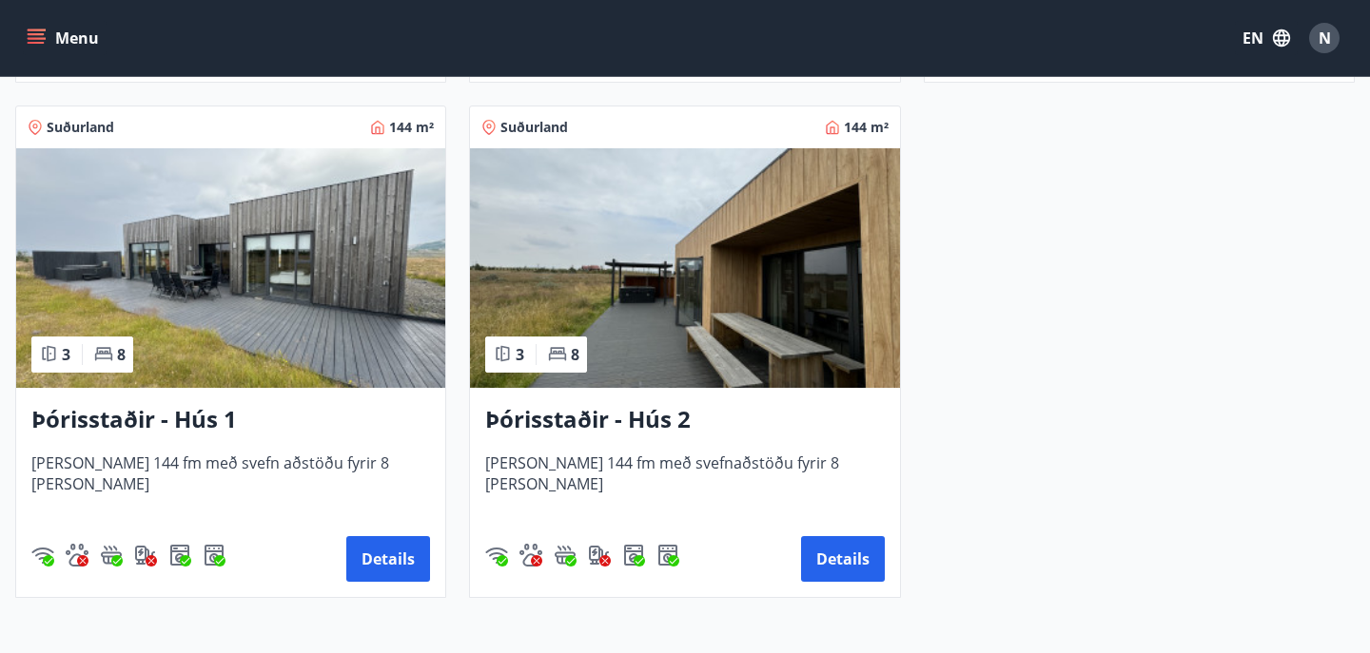
scroll to position [1345, 0]
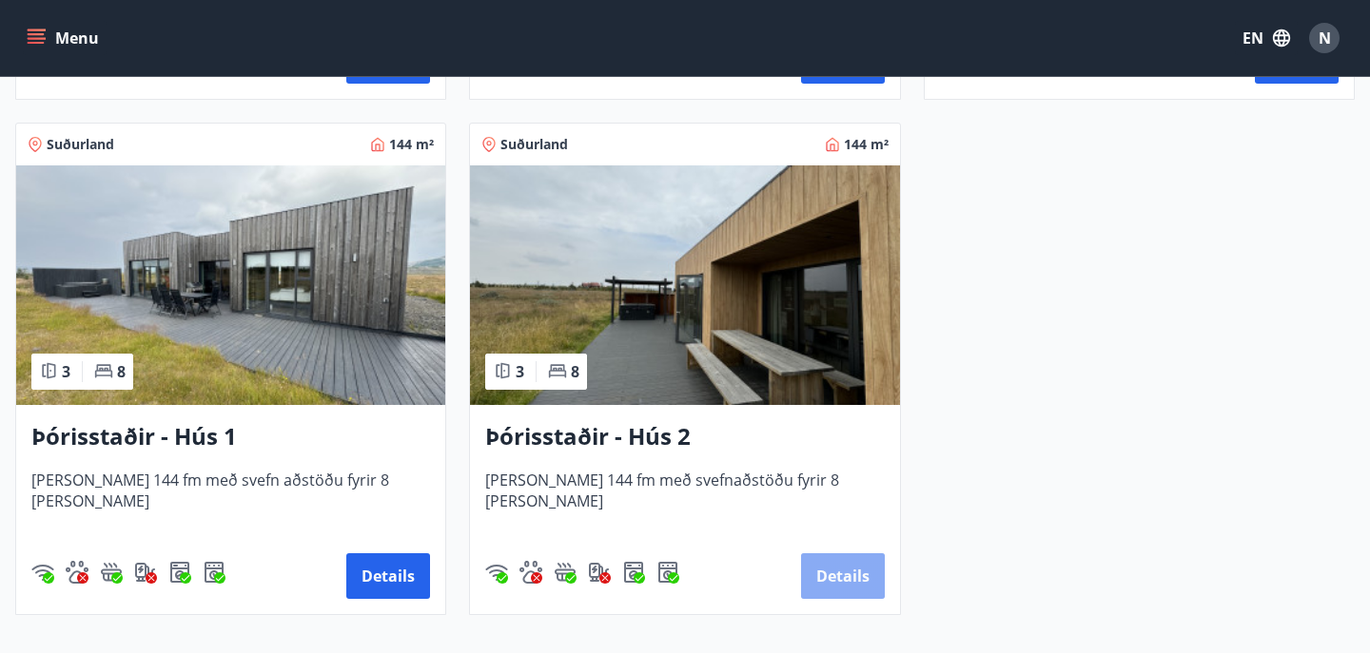
click at [849, 589] on button "Details" at bounding box center [843, 577] width 84 height 46
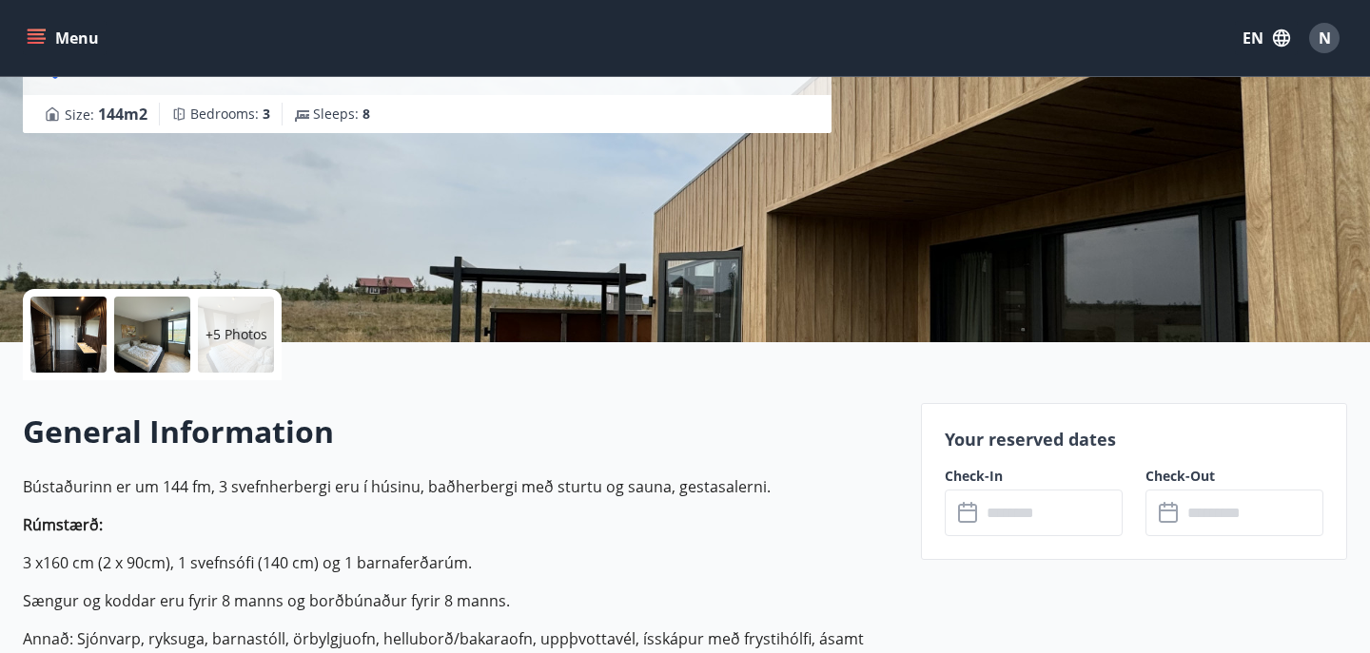
scroll to position [246, 0]
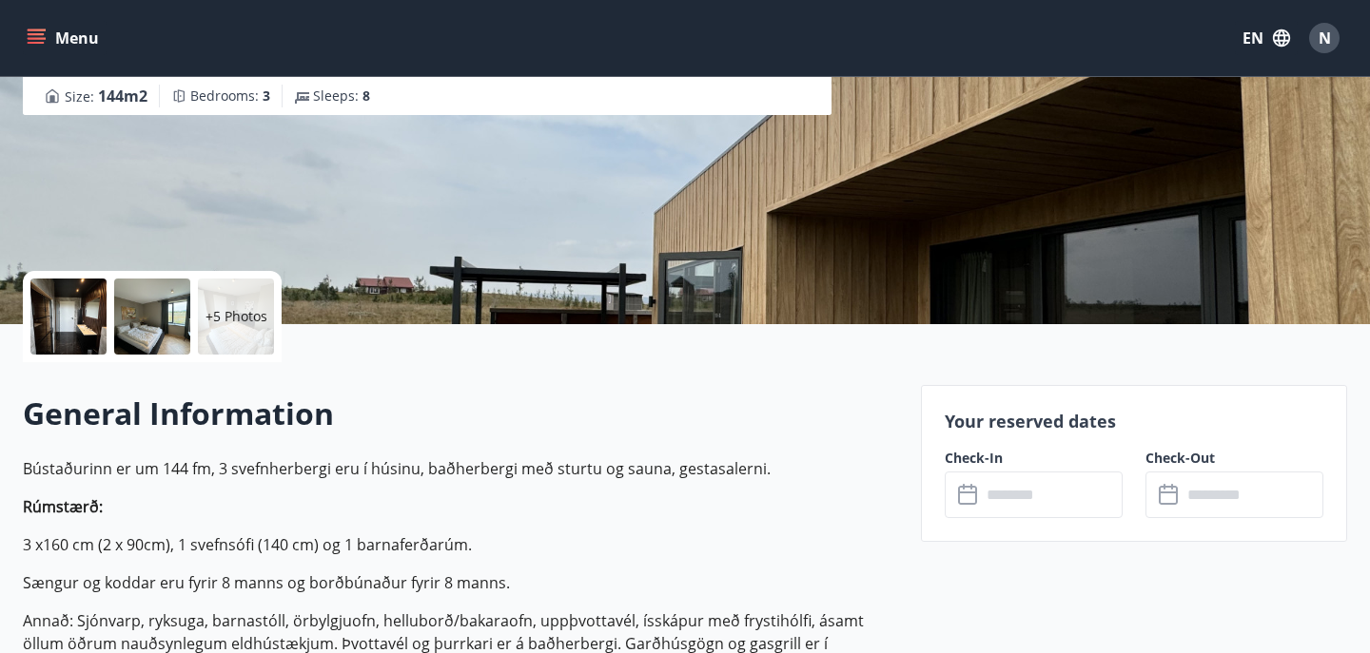
click at [1024, 497] on input "text" at bounding box center [1052, 495] width 142 height 47
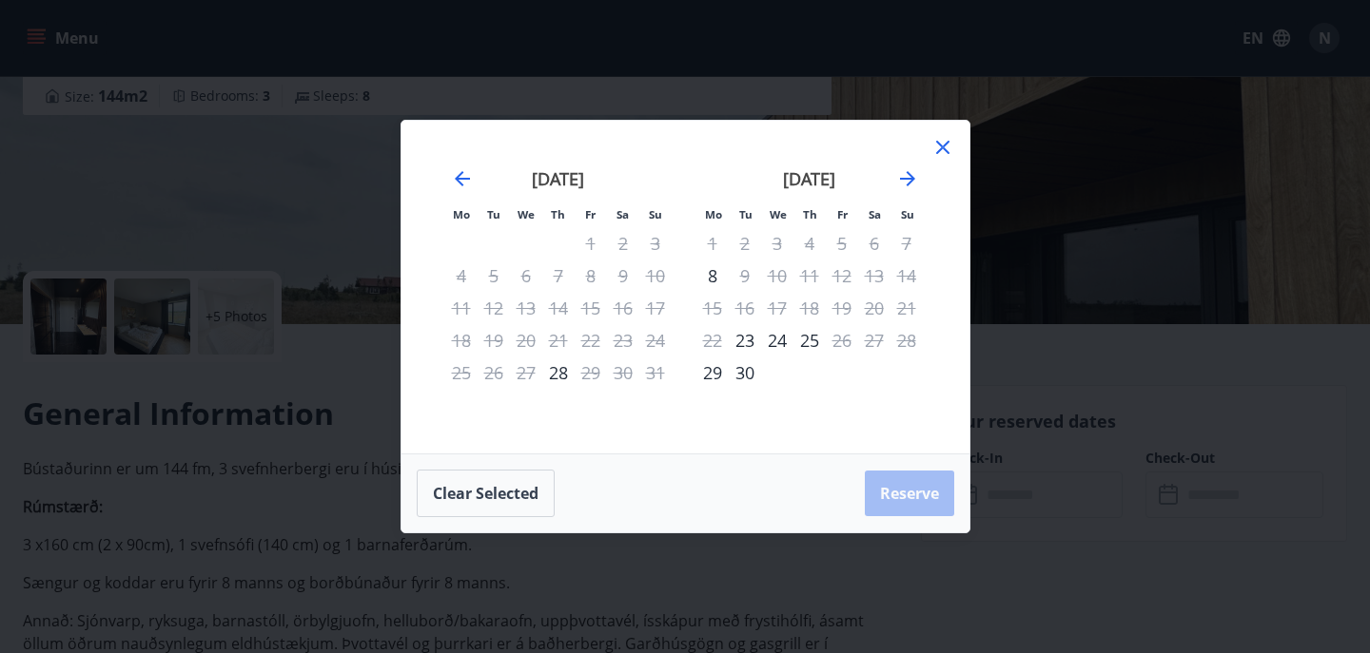
click at [943, 154] on icon at bounding box center [942, 147] width 23 height 23
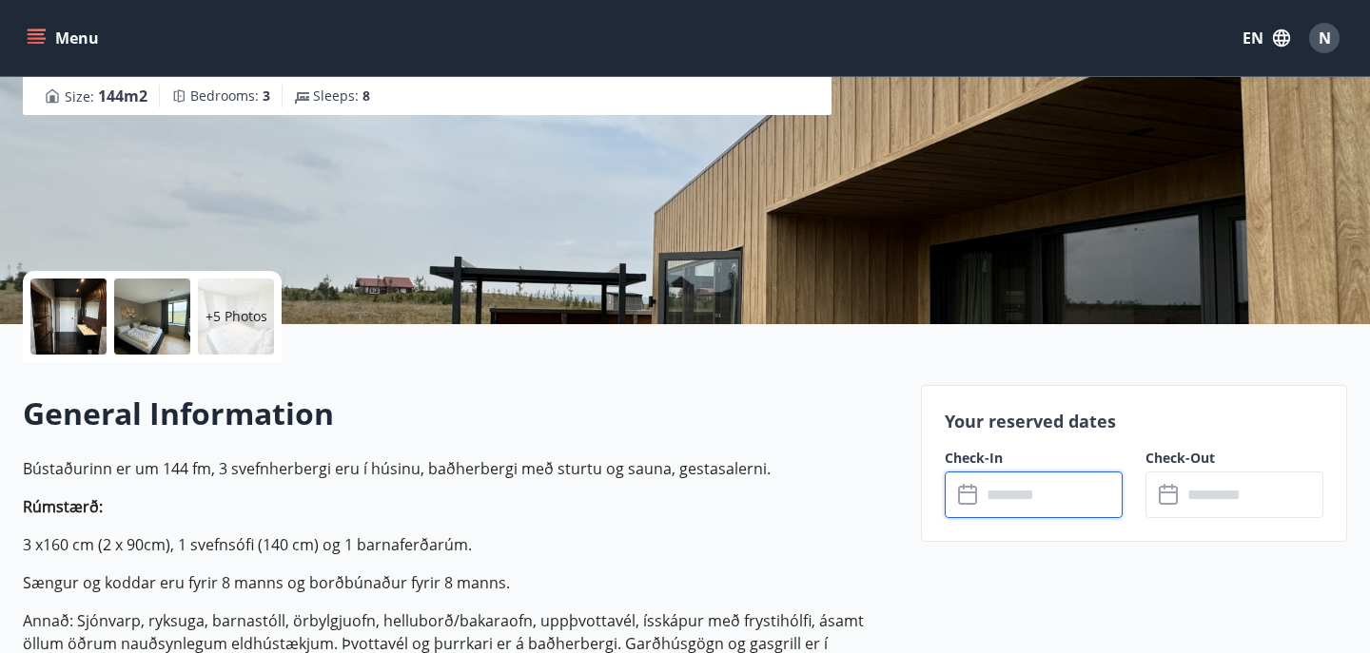
scroll to position [30, 0]
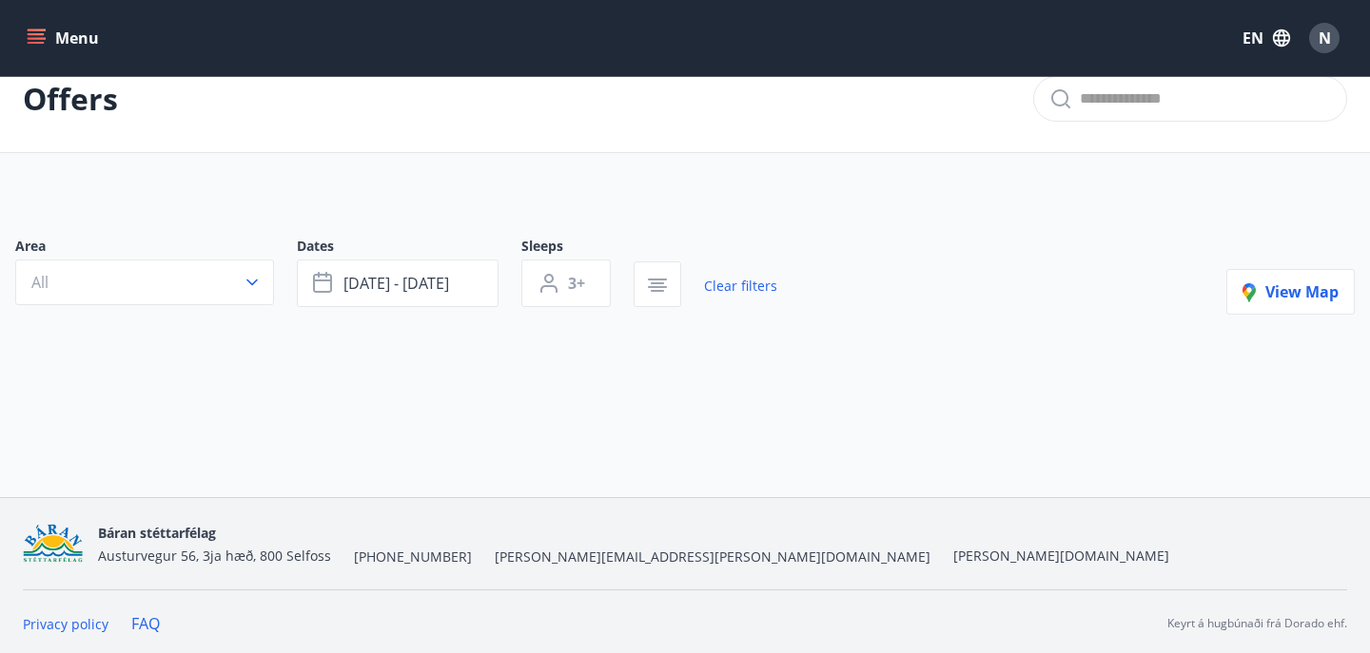
type input "*"
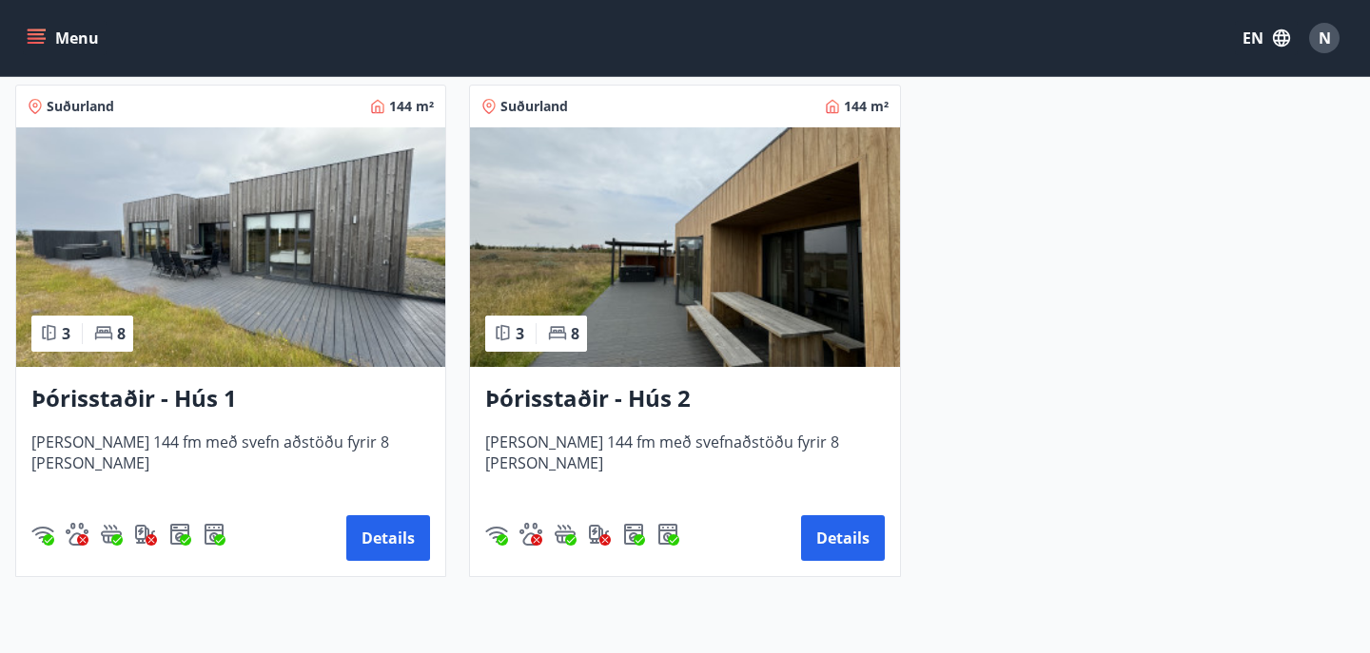
scroll to position [1375, 0]
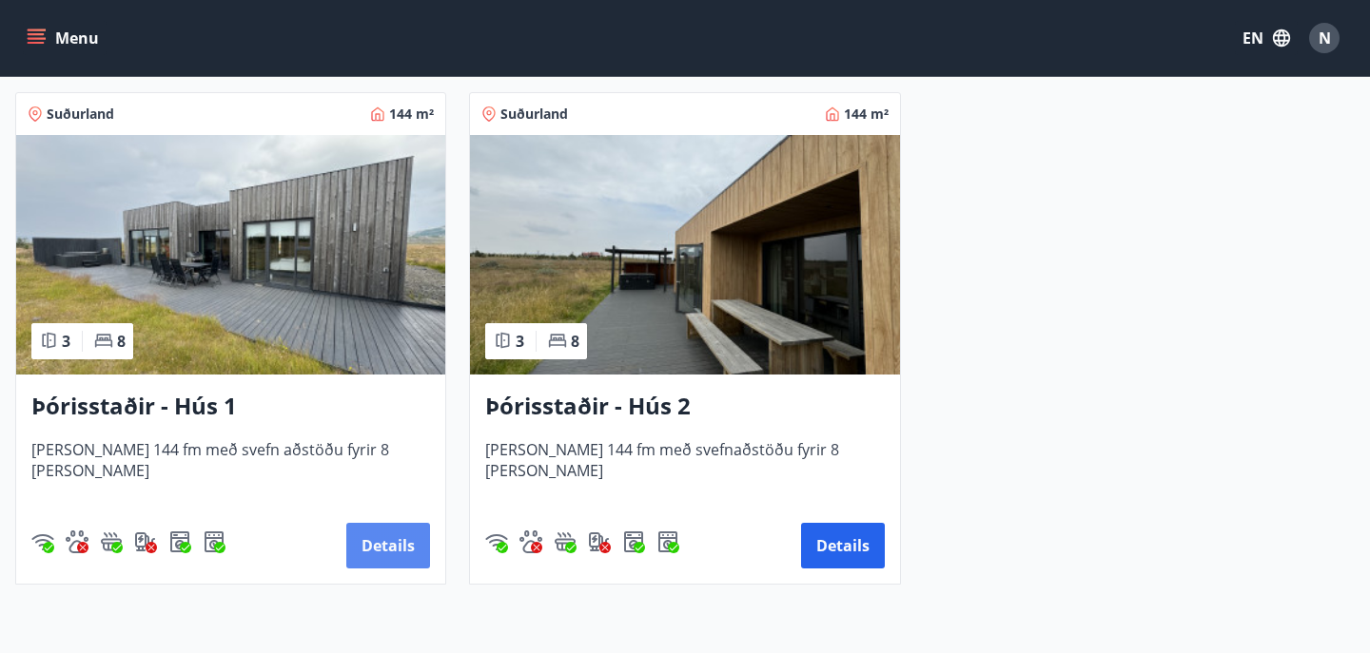
click at [387, 558] on button "Details" at bounding box center [388, 546] width 84 height 46
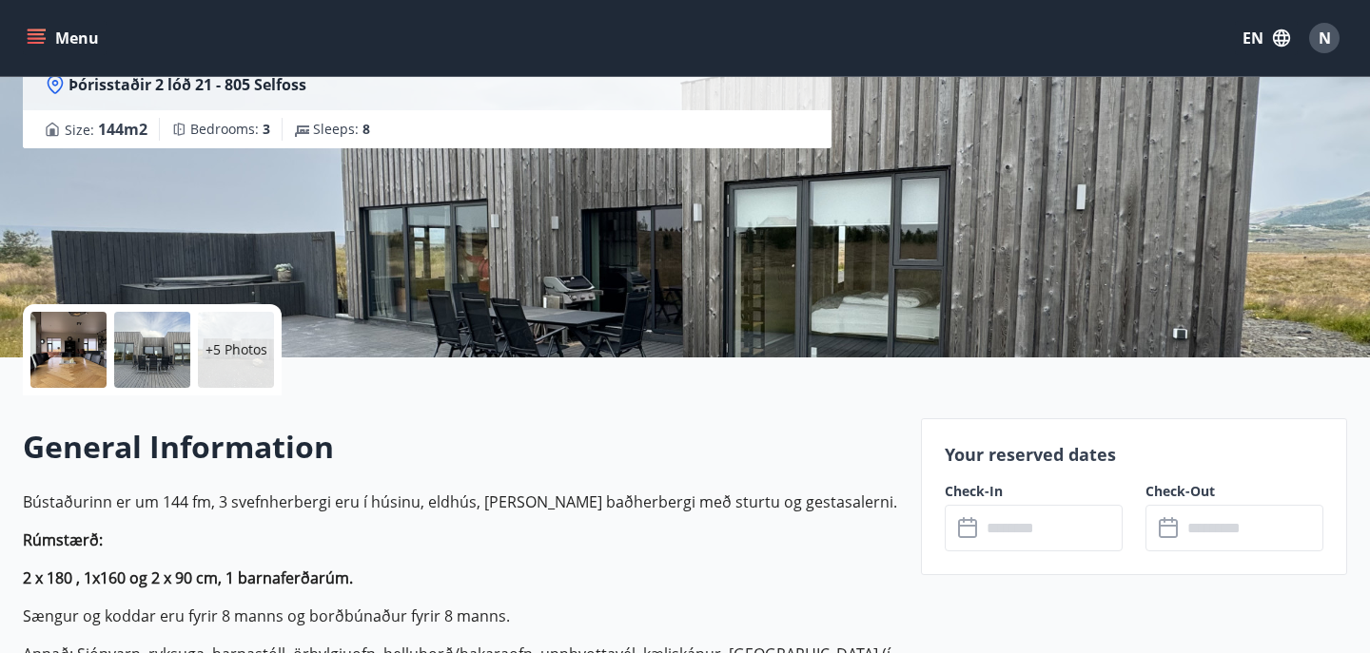
scroll to position [223, 0]
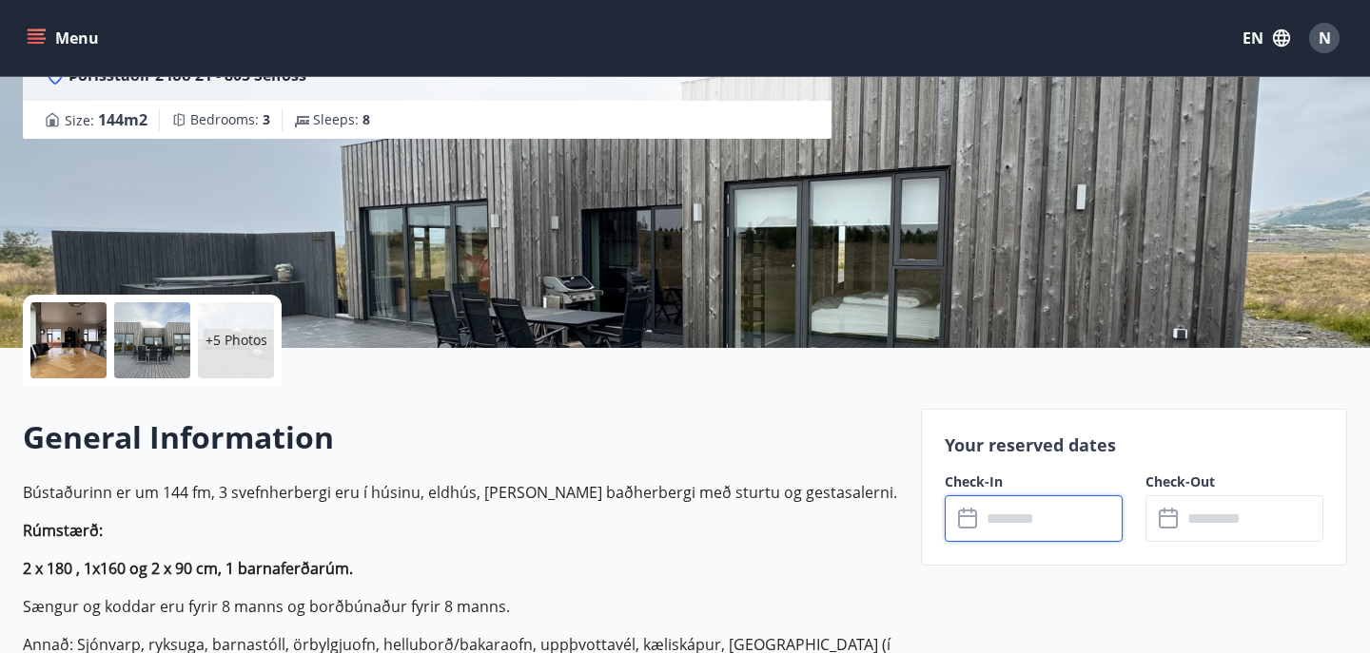
click at [1026, 526] on input "text" at bounding box center [1052, 519] width 142 height 47
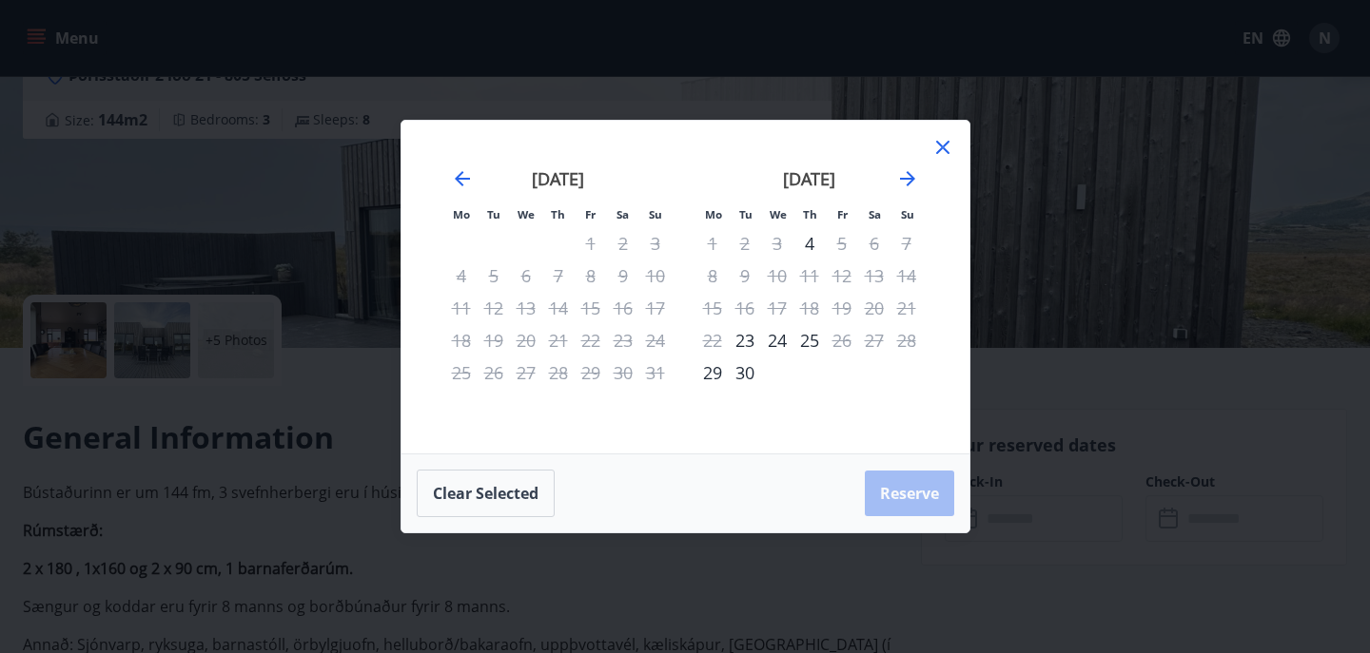
click at [939, 151] on icon at bounding box center [942, 147] width 13 height 13
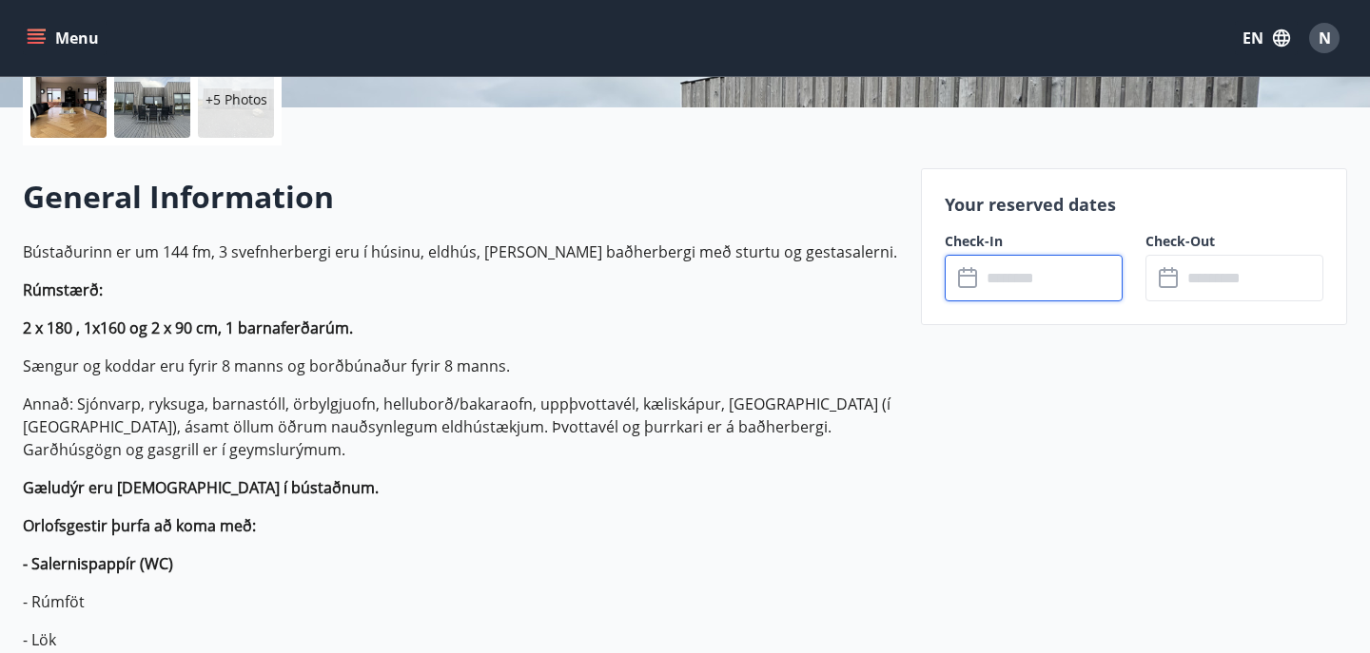
scroll to position [0, 0]
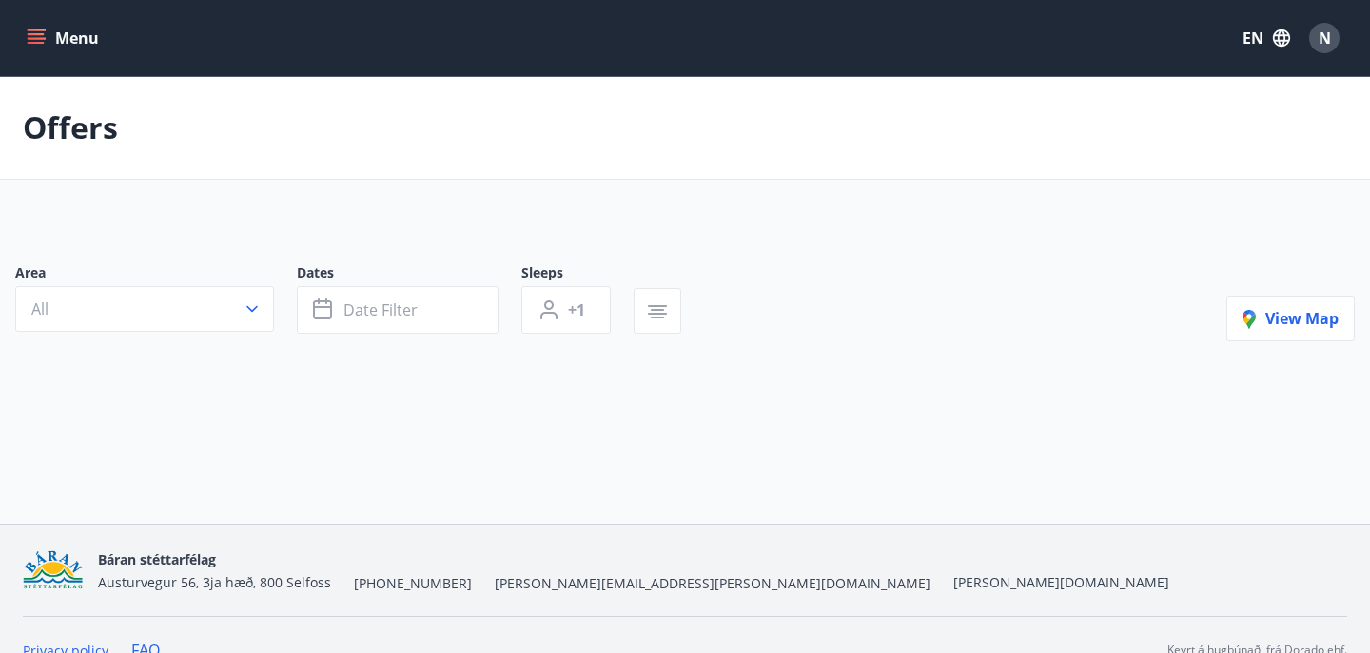
type input "*"
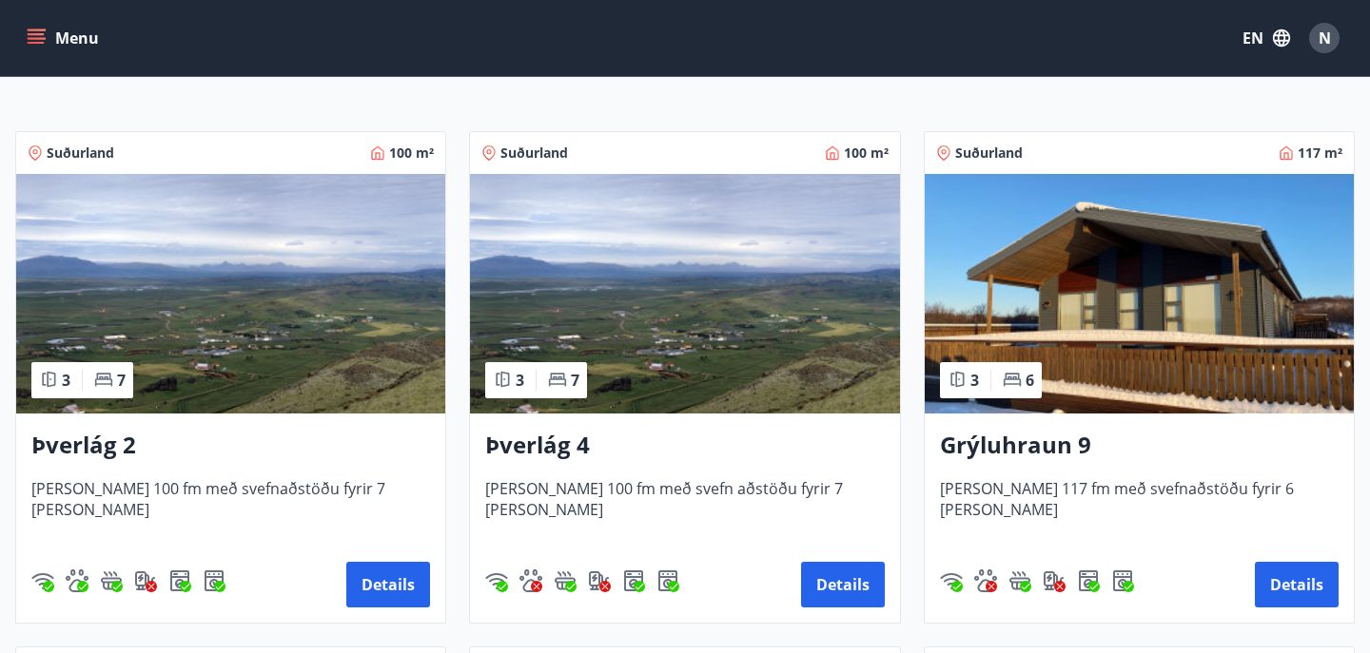
scroll to position [303, 0]
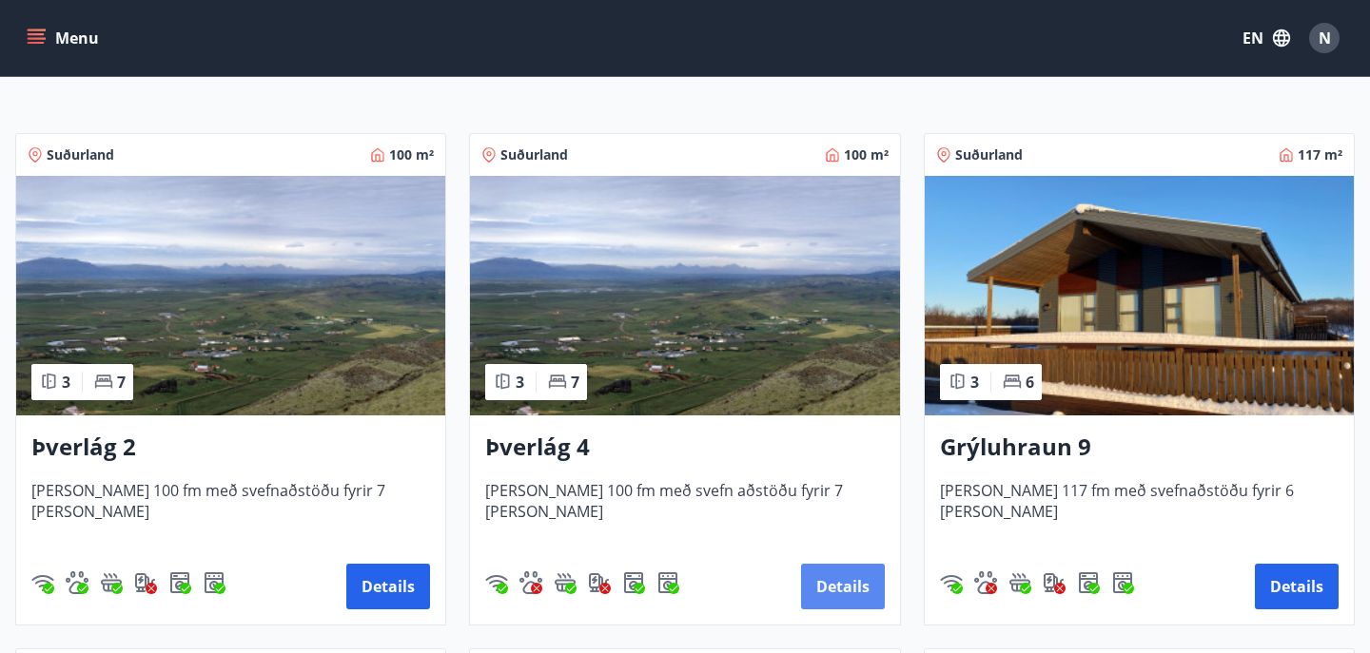
click at [826, 595] on button "Details" at bounding box center [843, 587] width 84 height 46
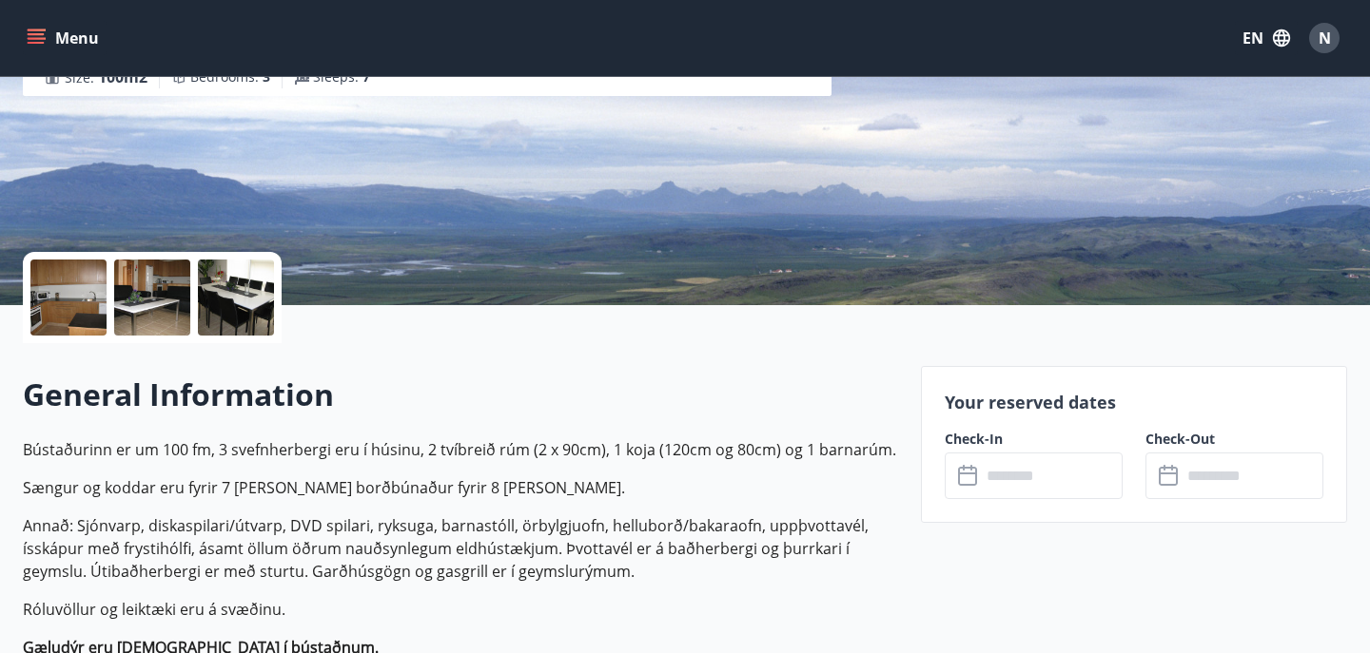
scroll to position [292, 0]
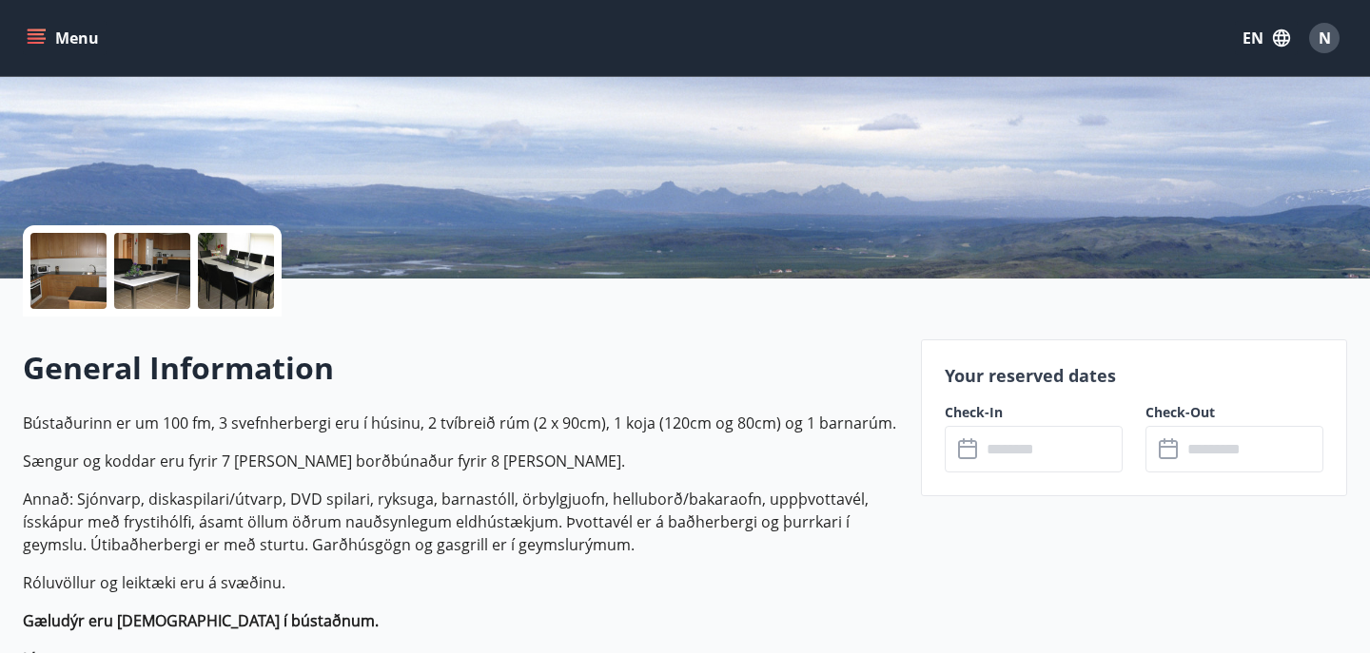
click at [1069, 464] on input "text" at bounding box center [1052, 449] width 142 height 47
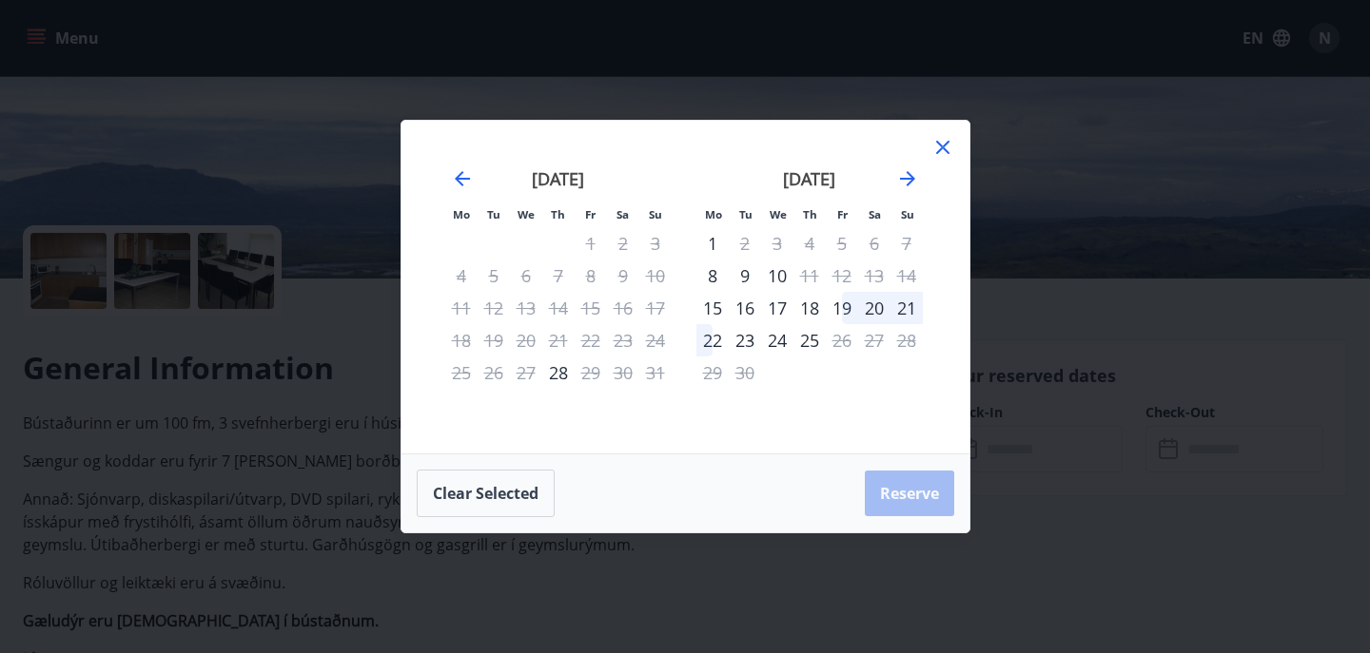
click at [870, 318] on div "20" at bounding box center [874, 308] width 32 height 32
click at [804, 344] on div "25" at bounding box center [809, 340] width 32 height 32
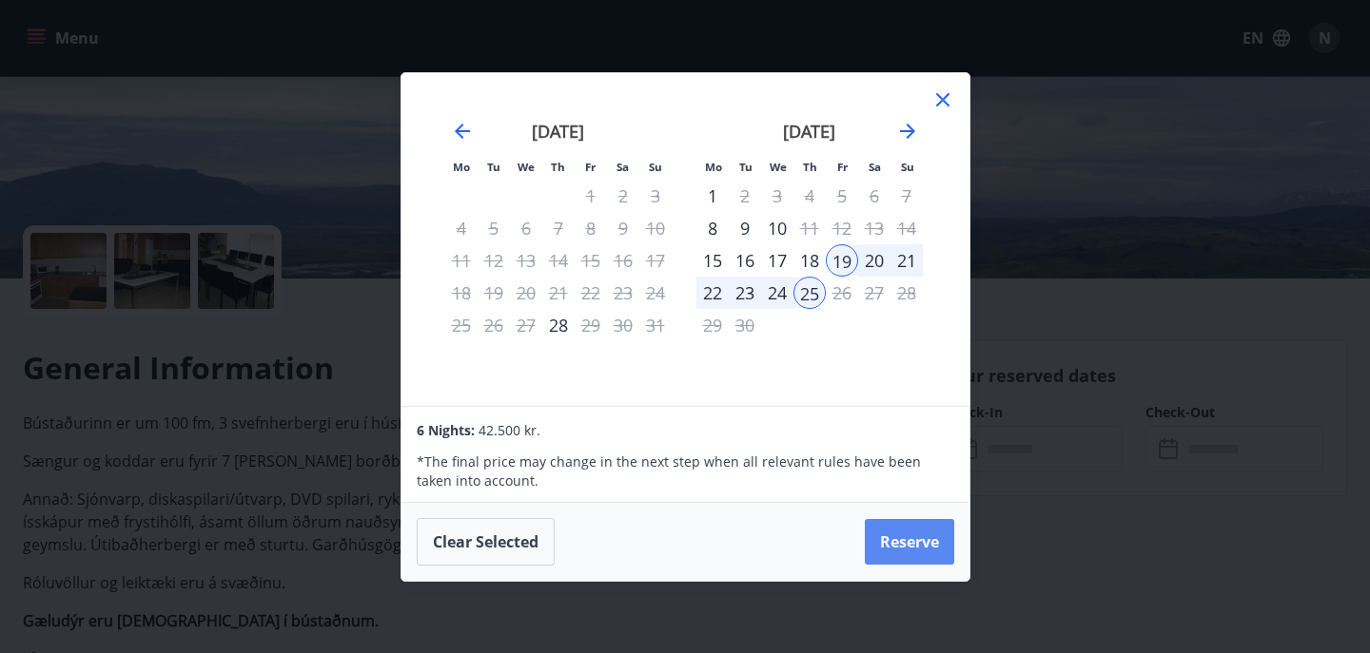
click at [897, 541] on button "Reserve" at bounding box center [909, 542] width 89 height 46
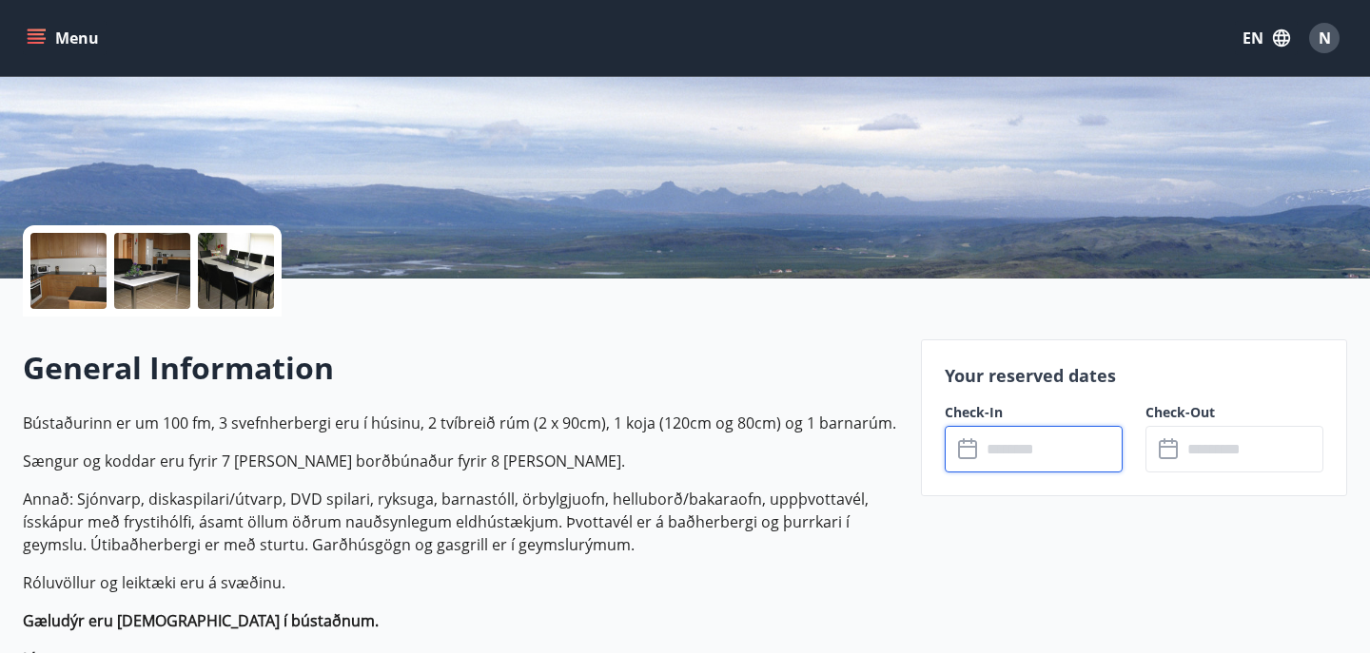
type input "******"
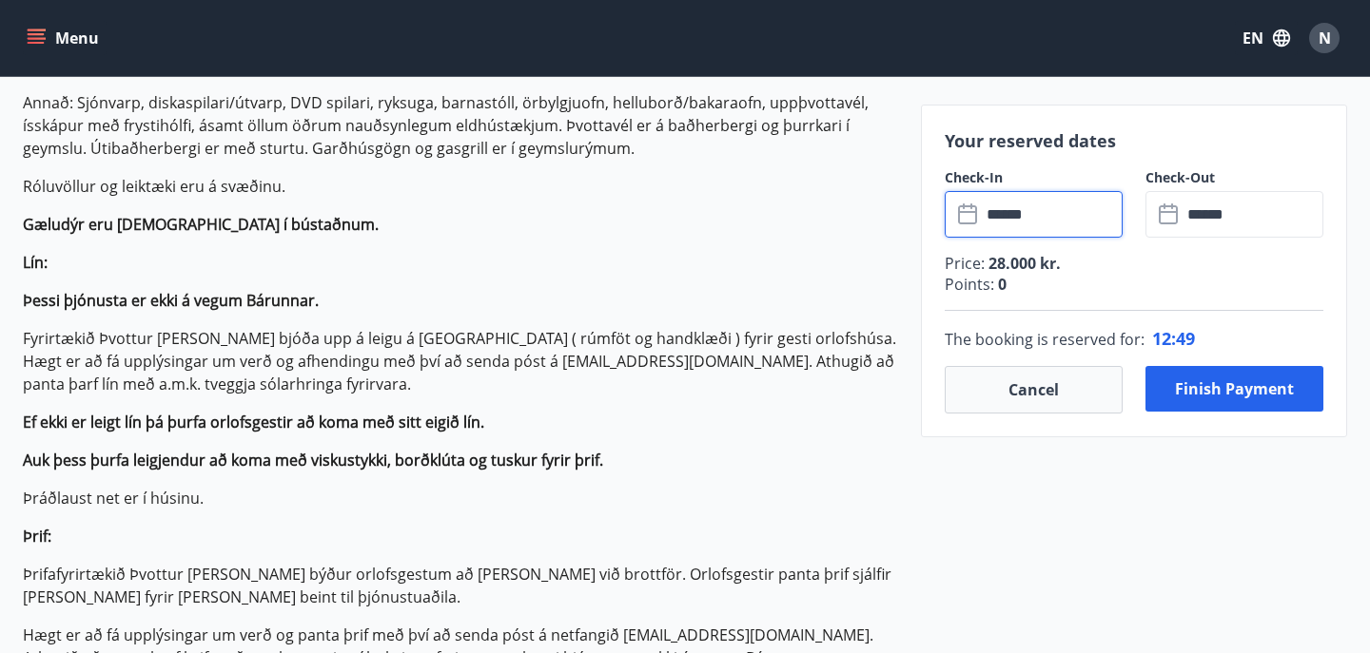
scroll to position [693, 0]
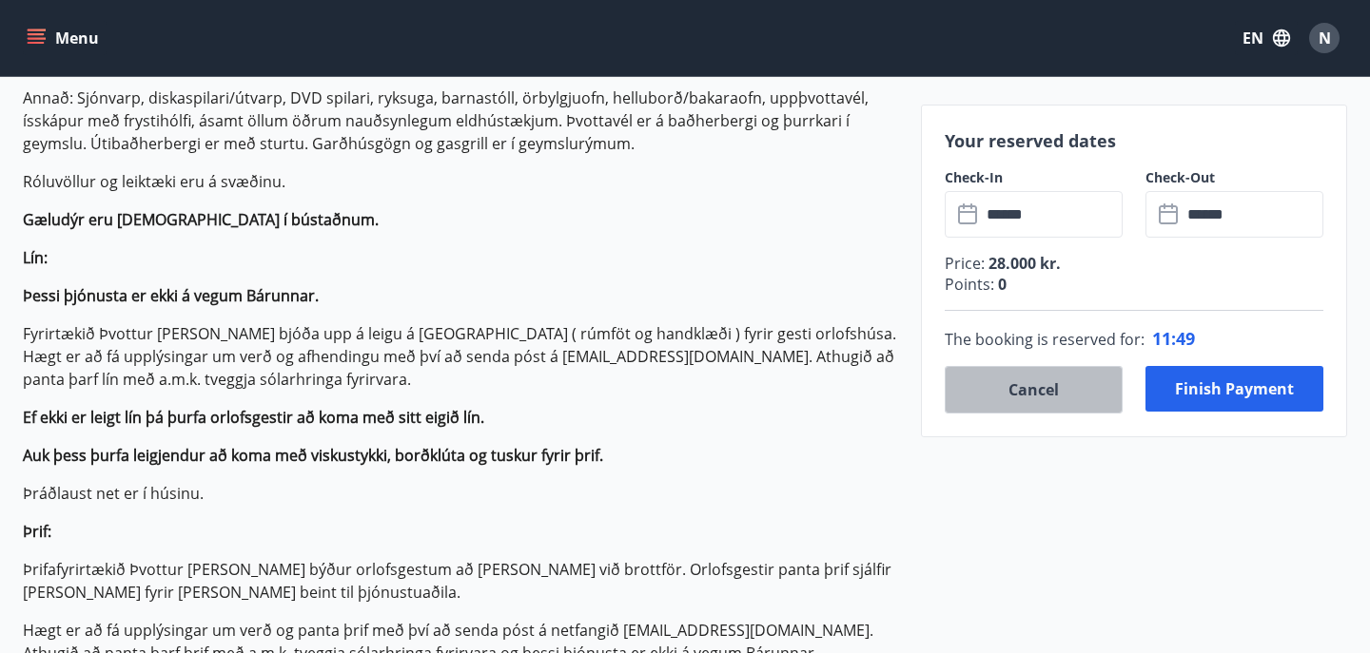
click at [1037, 391] on button "Cancel" at bounding box center [1034, 390] width 178 height 48
